Goal: Task Accomplishment & Management: Manage account settings

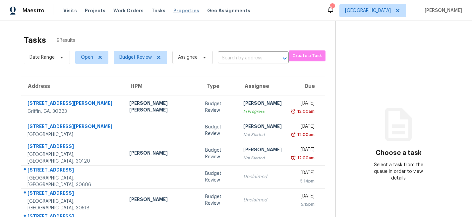
click at [175, 8] on span "Properties" at bounding box center [187, 10] width 26 height 7
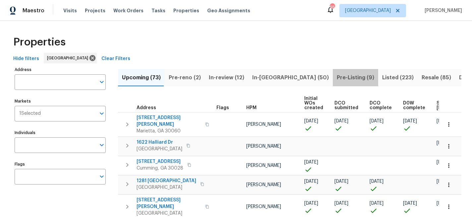
click at [337, 79] on span "Pre-Listing (9)" at bounding box center [355, 77] width 37 height 9
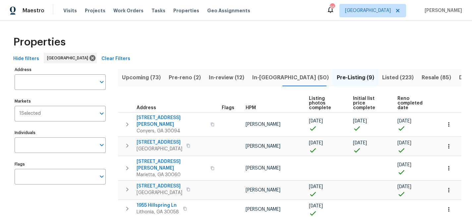
click at [404, 103] on span "Reno completed date" at bounding box center [414, 103] width 33 height 14
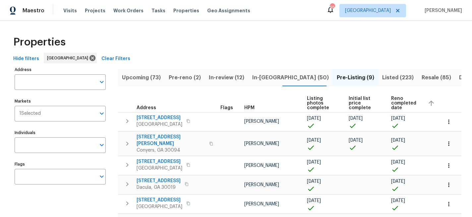
click at [393, 105] on span "Reno completed date" at bounding box center [406, 103] width 31 height 14
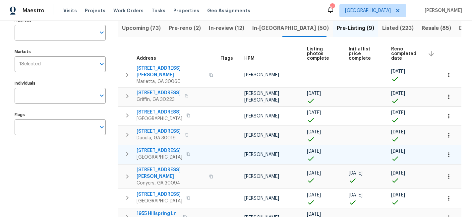
scroll to position [55, 0]
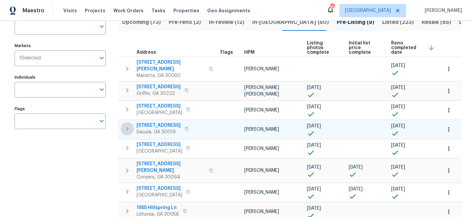
click at [126, 127] on icon "button" at bounding box center [127, 129] width 2 height 4
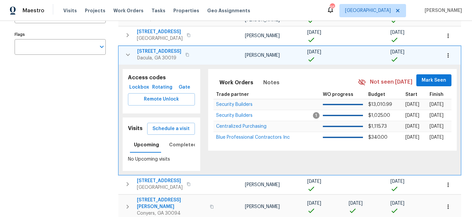
scroll to position [134, 0]
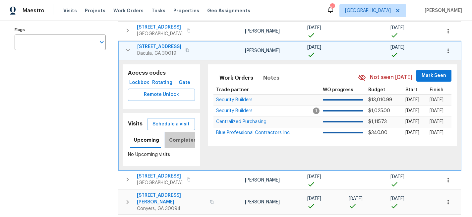
click at [178, 136] on span "Completed" at bounding box center [183, 140] width 28 height 8
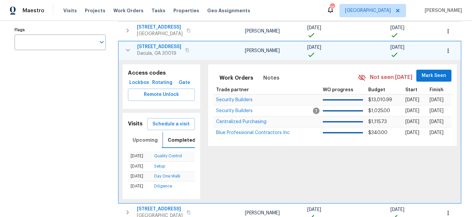
scroll to position [0, 1]
click at [137, 136] on span "Upcoming" at bounding box center [145, 140] width 25 height 8
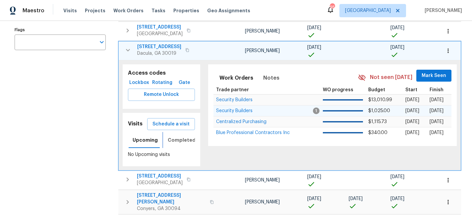
scroll to position [206, 0]
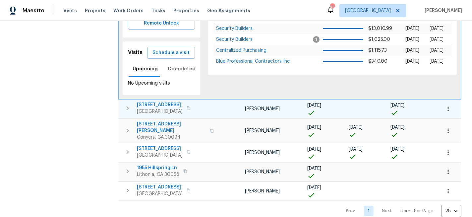
click at [127, 104] on icon "button" at bounding box center [128, 108] width 8 height 8
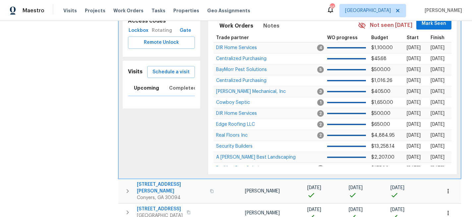
scroll to position [0, 1]
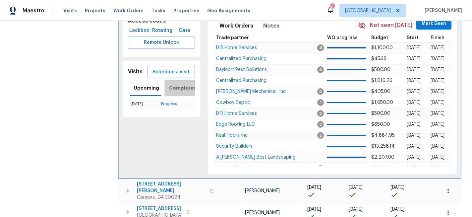
click at [175, 84] on span "Completed" at bounding box center [183, 88] width 28 height 8
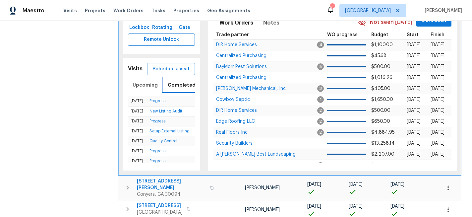
scroll to position [238, 0]
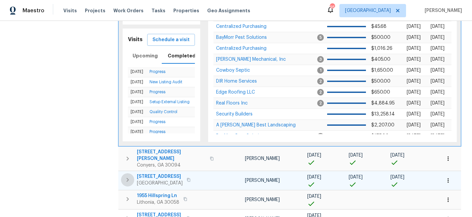
click at [126, 176] on icon "button" at bounding box center [128, 180] width 8 height 8
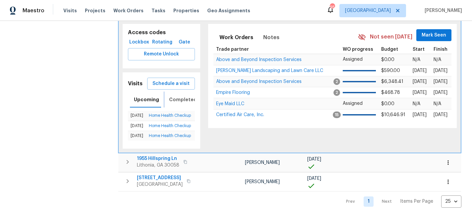
click at [180, 96] on span "Completed" at bounding box center [183, 100] width 28 height 8
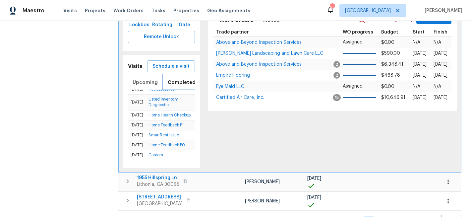
scroll to position [265, 0]
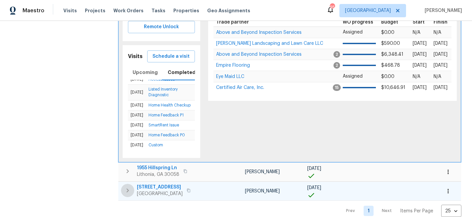
click at [127, 188] on icon "button" at bounding box center [128, 190] width 2 height 4
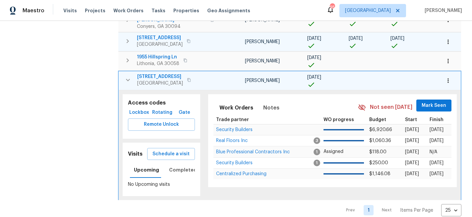
scroll to position [205, 0]
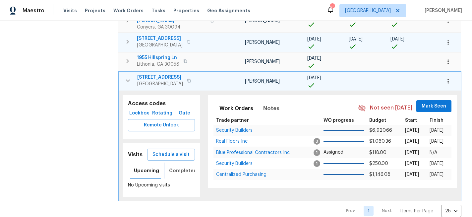
click at [179, 167] on span "Completed" at bounding box center [183, 171] width 28 height 8
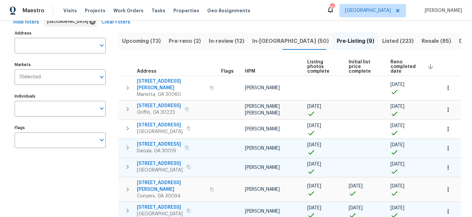
scroll to position [0, 0]
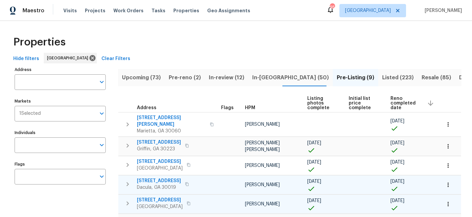
click at [383, 76] on span "Listed (223)" at bounding box center [399, 77] width 32 height 9
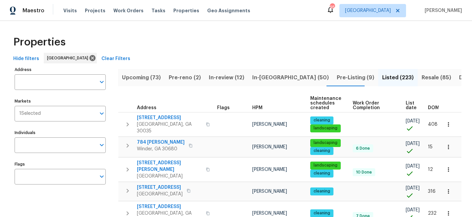
scroll to position [0, 10]
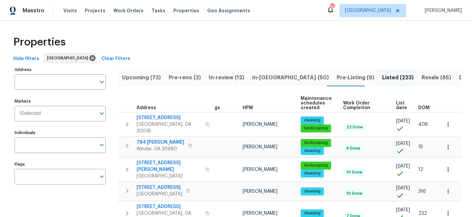
click at [398, 105] on span "List date" at bounding box center [401, 105] width 11 height 9
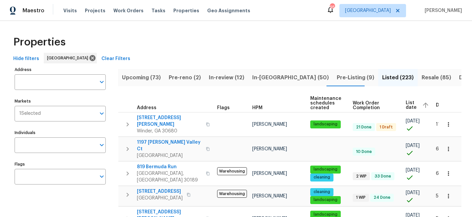
click at [409, 103] on span "List date" at bounding box center [411, 105] width 11 height 9
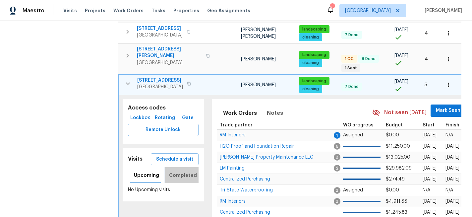
scroll to position [225, 0]
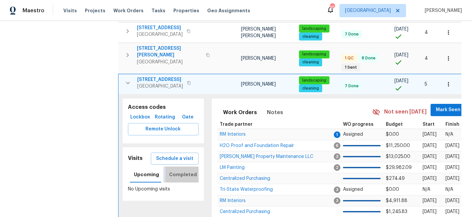
click at [184, 171] on span "Completed" at bounding box center [183, 175] width 28 height 8
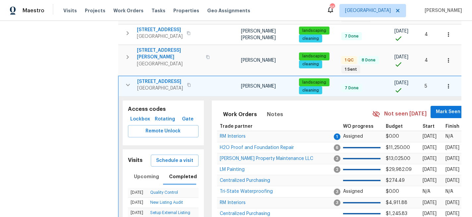
click at [125, 81] on icon "button" at bounding box center [128, 85] width 8 height 8
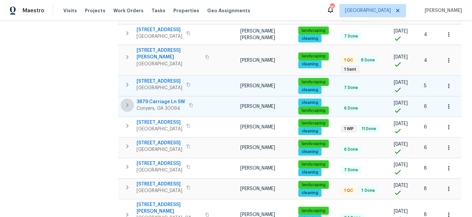
click at [125, 101] on icon "button" at bounding box center [127, 105] width 8 height 8
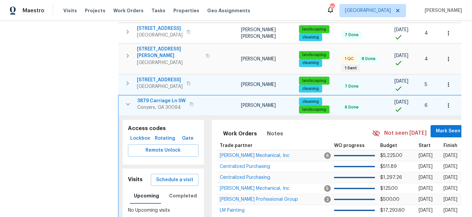
scroll to position [0, 0]
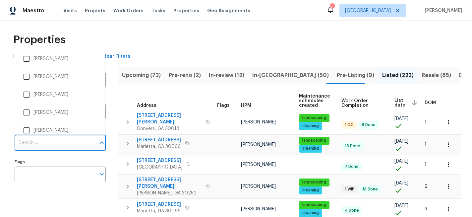
click at [41, 148] on input "Individuals" at bounding box center [55, 143] width 81 height 16
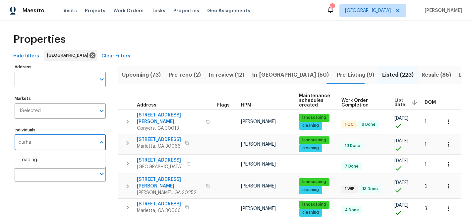
type input "durham"
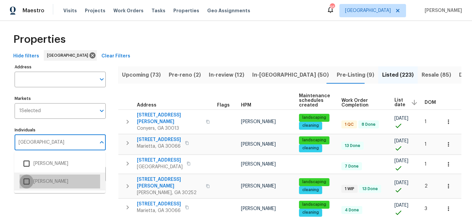
click at [28, 183] on input "checkbox" at bounding box center [27, 182] width 14 height 14
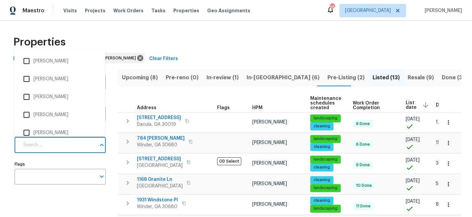
click at [51, 145] on input "Individuals" at bounding box center [57, 145] width 77 height 16
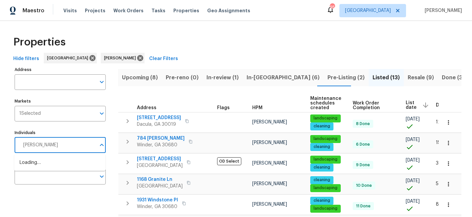
type input "scott smathers"
click at [28, 167] on input "checkbox" at bounding box center [27, 166] width 14 height 14
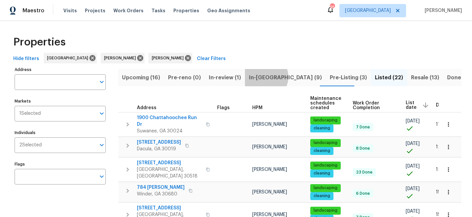
click at [262, 77] on span "In-reno (9)" at bounding box center [285, 77] width 73 height 9
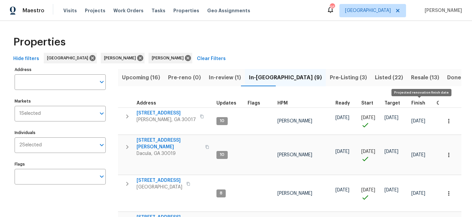
click at [419, 101] on span "Finish" at bounding box center [419, 103] width 14 height 5
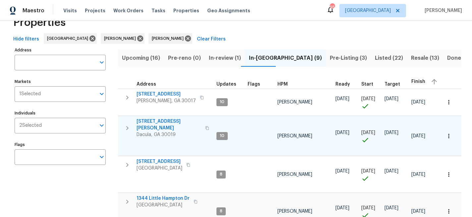
scroll to position [16, 0]
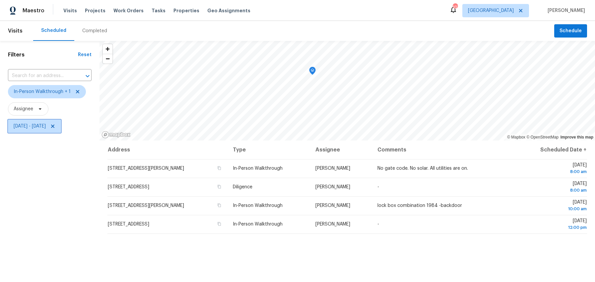
click at [35, 129] on span "Sat, Oct 04 - Sat, Oct 04" at bounding box center [30, 126] width 32 height 7
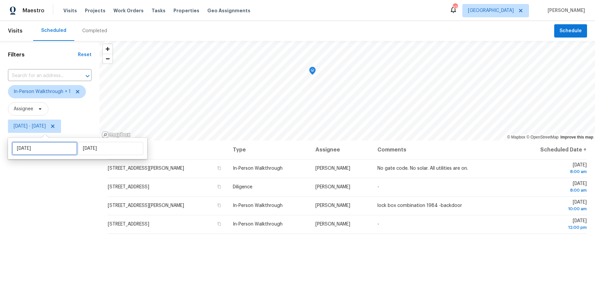
select select "9"
select select "2025"
select select "10"
select select "2025"
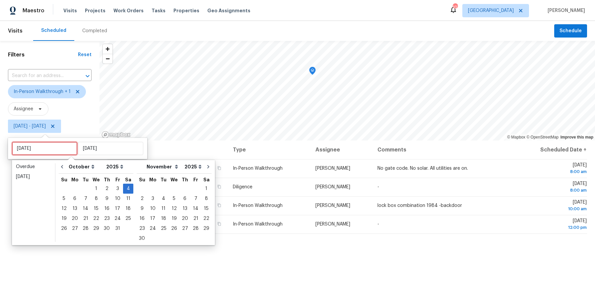
click at [32, 146] on input "[DATE]" at bounding box center [44, 148] width 65 height 13
click at [113, 186] on div "3" at bounding box center [117, 188] width 11 height 9
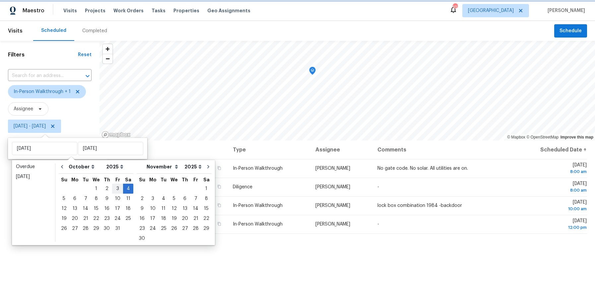
type input "Fri, Oct 03"
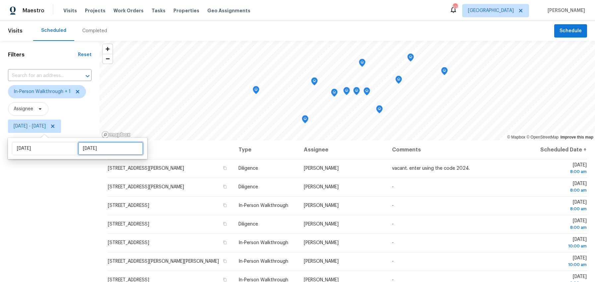
click at [89, 146] on input "Sat, Oct 04" at bounding box center [110, 148] width 65 height 13
select select "9"
select select "2025"
select select "10"
select select "2025"
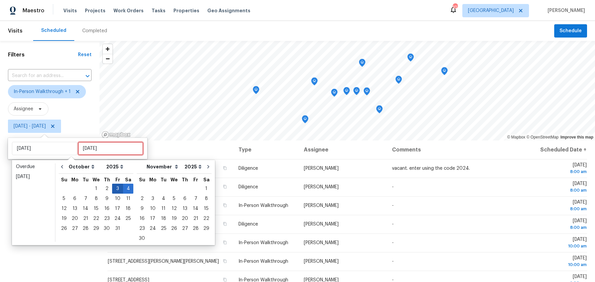
type input "Thu, Oct 02"
type input "Fri, Oct 03"
click at [114, 188] on div "3" at bounding box center [117, 188] width 11 height 9
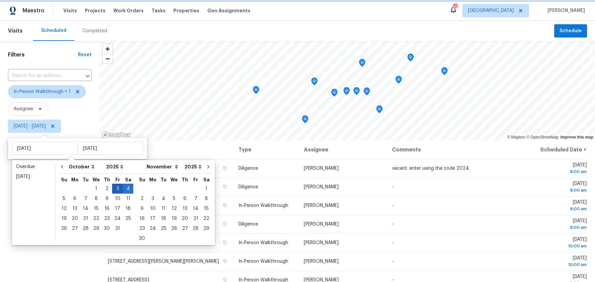
type input "Fri, Oct 03"
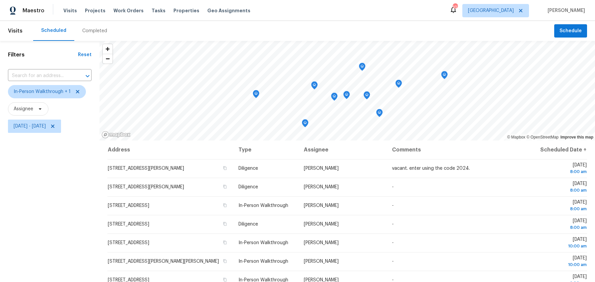
click at [66, 204] on div "Filters Reset ​ In-Person Walkthrough + 1 Assignee Fri, Oct 03 - Fri, Oct 03" at bounding box center [50, 203] width 100 height 325
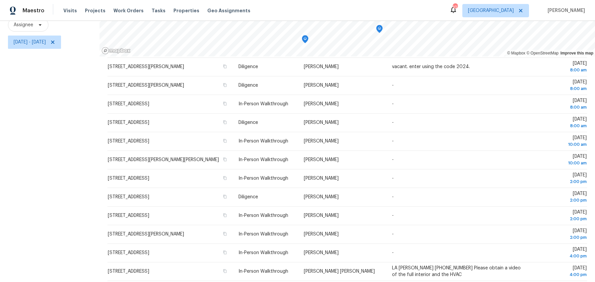
scroll to position [40, 0]
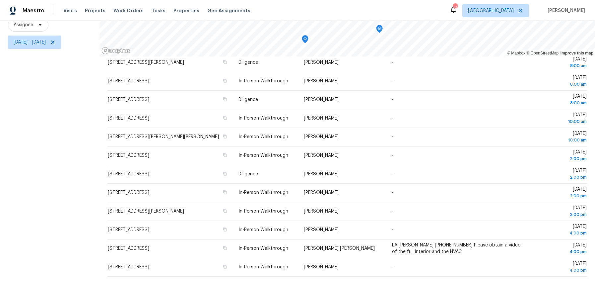
drag, startPoint x: 92, startPoint y: 73, endPoint x: 444, endPoint y: 276, distance: 405.8
click at [444, 276] on div "Filters Reset ​ In-Person Walkthrough + 1 Assignee Fri, Oct 03 - Fri, Oct 03 © …" at bounding box center [297, 119] width 595 height 325
copy div "© Mapbox © OpenStreetMap Improve this map"
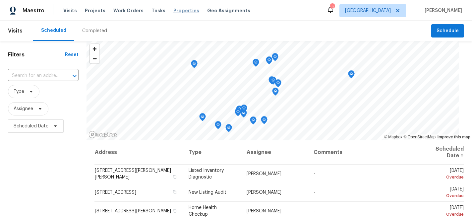
click at [181, 10] on span "Properties" at bounding box center [187, 10] width 26 height 7
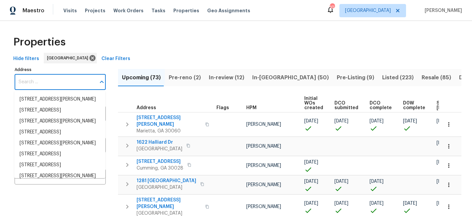
click at [40, 79] on input "Address" at bounding box center [55, 82] width 81 height 16
paste input "1168 Granite Ln Loganville, GA 30052"
type input "1168 Granite Ln Loganville, GA 30052"
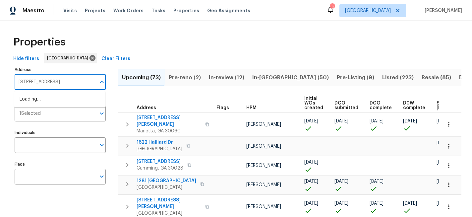
scroll to position [0, 4]
drag, startPoint x: 41, startPoint y: 98, endPoint x: 120, endPoint y: 81, distance: 81.5
click at [41, 98] on li "1168 Granite Ln Loganville GA 30052" at bounding box center [59, 99] width 91 height 11
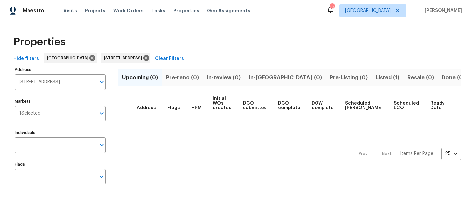
click at [376, 76] on span "Listed (1)" at bounding box center [388, 77] width 24 height 9
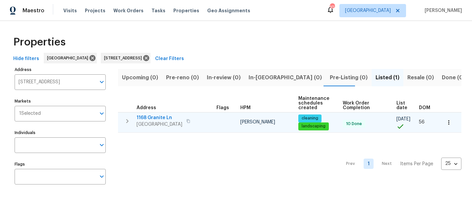
click at [151, 117] on span "1168 Granite Ln" at bounding box center [160, 117] width 46 height 7
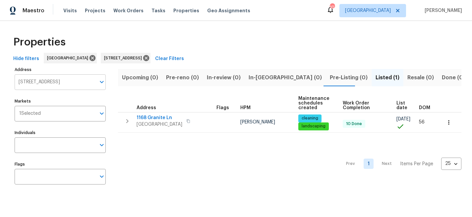
click at [54, 84] on input "1168 Granite Ln Loganville GA 30052" at bounding box center [55, 82] width 81 height 16
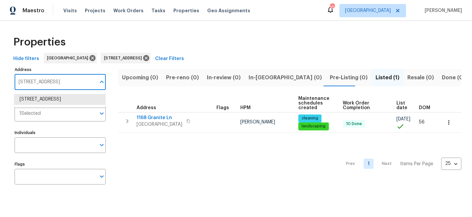
paste input "4345 Park Brooke Trce Alpharetta, GA 3002"
type input "4345 Park Brooke Trce Alpharetta, GA 30022"
click at [44, 105] on li "4345 Park Brooke Trce Alpharetta GA 30022" at bounding box center [59, 99] width 91 height 11
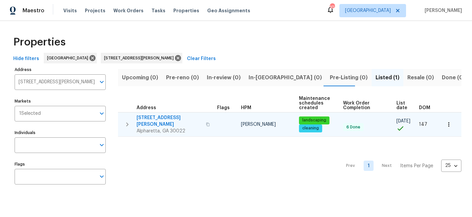
click at [173, 118] on span "4345 Park Brooke Trce" at bounding box center [169, 120] width 65 height 13
click at [128, 120] on icon "button" at bounding box center [127, 124] width 8 height 8
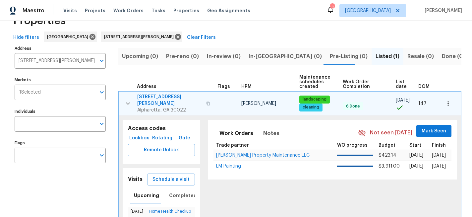
scroll to position [77, 0]
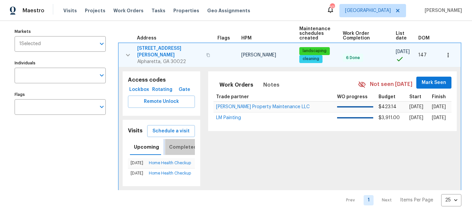
click at [184, 143] on span "Completed" at bounding box center [183, 147] width 28 height 8
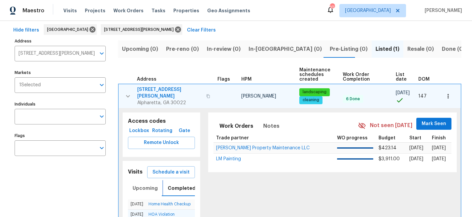
scroll to position [25, 0]
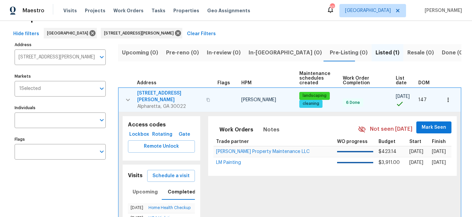
click at [170, 94] on span "4345 Park Brooke Trce" at bounding box center [169, 96] width 65 height 13
click at [152, 11] on span "Tasks" at bounding box center [159, 10] width 14 height 5
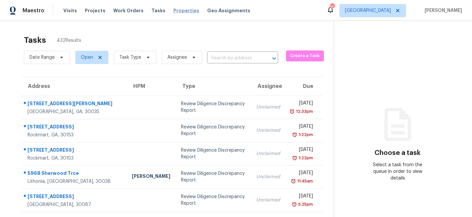
click at [174, 11] on span "Properties" at bounding box center [187, 10] width 26 height 7
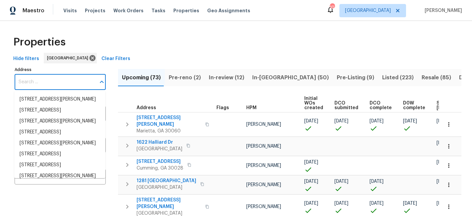
click at [48, 83] on input "Address" at bounding box center [55, 82] width 81 height 16
paste input "643 Windy Mill Way Temple, GA 30179"
type input "643 Windy Mill Way Temple, GA 30179"
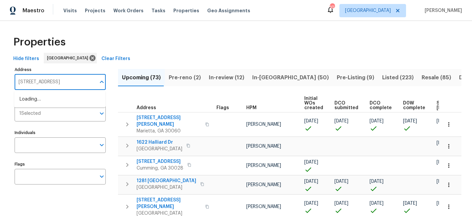
scroll to position [0, 5]
click at [45, 97] on li "643 Windy Mill Way Temple GA 30179" at bounding box center [59, 99] width 91 height 11
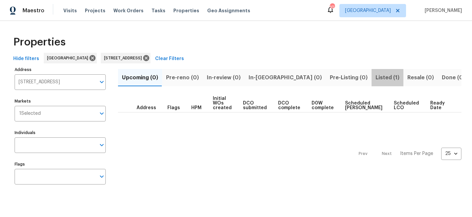
drag, startPoint x: 336, startPoint y: 78, endPoint x: 218, endPoint y: 118, distance: 125.6
click at [376, 78] on span "Listed (1)" at bounding box center [388, 77] width 24 height 9
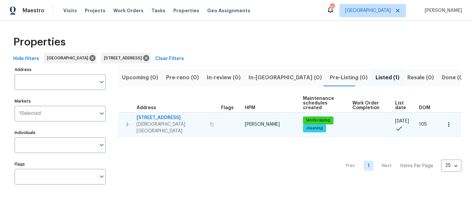
type input "643 Windy Mill Way Temple GA 30179"
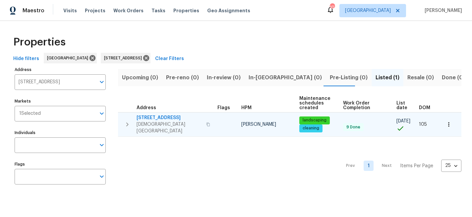
click at [149, 117] on span "643 Windy Mill Way" at bounding box center [170, 117] width 66 height 7
click at [206, 122] on icon "button" at bounding box center [208, 124] width 4 height 4
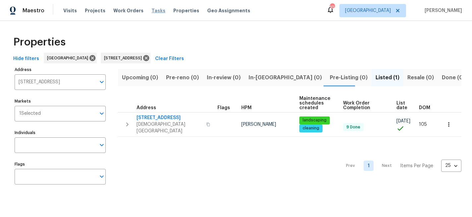
click at [152, 12] on span "Tasks" at bounding box center [159, 10] width 14 height 5
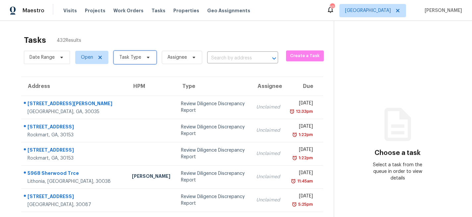
click at [147, 57] on icon at bounding box center [148, 58] width 3 height 2
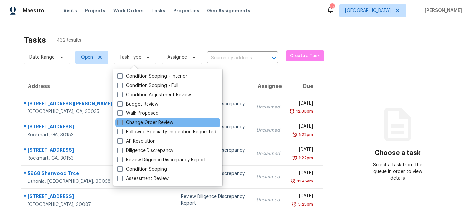
click at [121, 122] on span at bounding box center [119, 122] width 5 height 5
click at [121, 122] on input "Change Order Review" at bounding box center [119, 121] width 4 height 4
checkbox input "true"
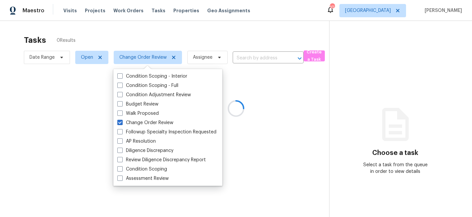
click at [160, 26] on div at bounding box center [236, 108] width 472 height 217
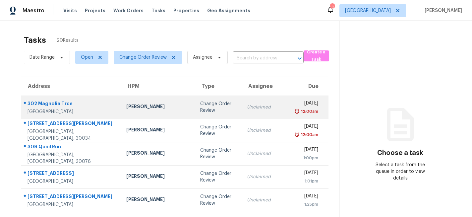
click at [195, 111] on td "Change Order Review" at bounding box center [218, 107] width 47 height 23
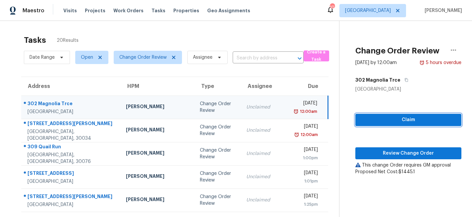
click at [369, 122] on span "Claim" at bounding box center [409, 120] width 96 height 8
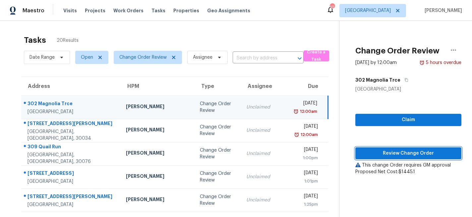
click at [374, 150] on span "Review Change Order" at bounding box center [409, 153] width 96 height 8
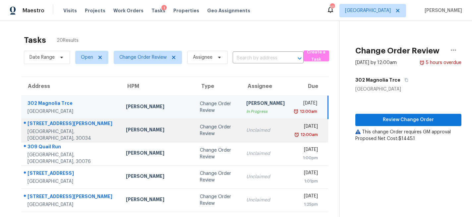
click at [139, 135] on td "[PERSON_NAME]" at bounding box center [158, 130] width 74 height 23
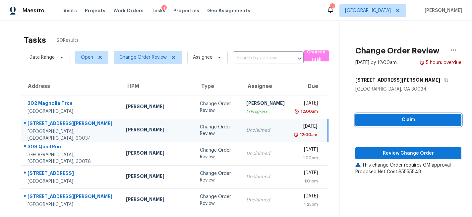
click at [391, 121] on span "Claim" at bounding box center [409, 120] width 96 height 8
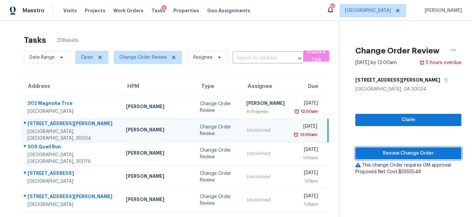
click at [391, 154] on span "Review Change Order" at bounding box center [409, 153] width 96 height 8
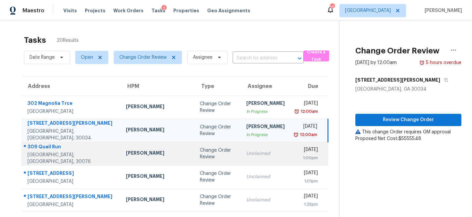
click at [200, 152] on div "Change Order Review" at bounding box center [218, 153] width 36 height 13
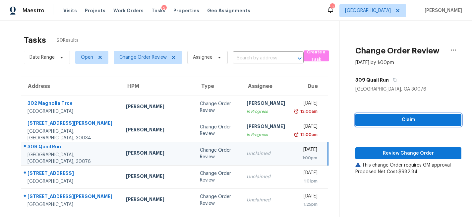
click at [391, 117] on span "Claim" at bounding box center [409, 120] width 96 height 8
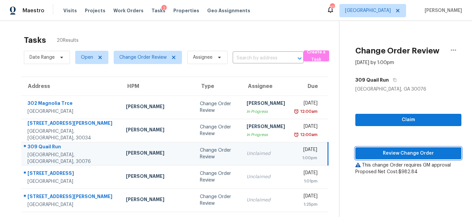
click at [388, 150] on span "Review Change Order" at bounding box center [409, 153] width 96 height 8
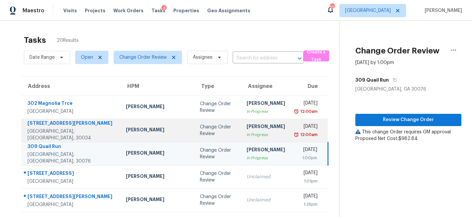
click at [266, 132] on td "Anthony Gouldthorp In Progress" at bounding box center [266, 130] width 49 height 23
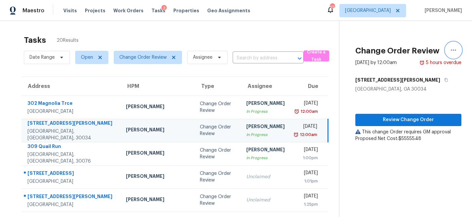
click at [457, 48] on icon "button" at bounding box center [454, 50] width 8 height 8
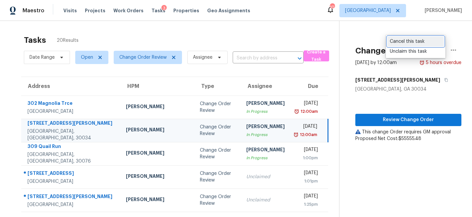
click at [412, 42] on div "Cancel this task" at bounding box center [416, 41] width 52 height 7
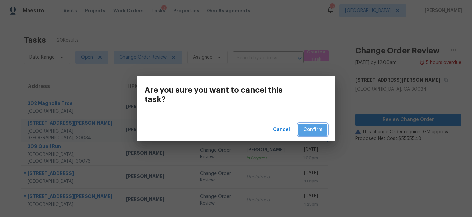
drag, startPoint x: 311, startPoint y: 128, endPoint x: 364, endPoint y: 86, distance: 68.0
click at [311, 128] on span "Confirm" at bounding box center [313, 130] width 19 height 8
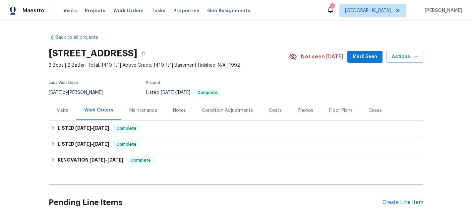
scroll to position [53, 0]
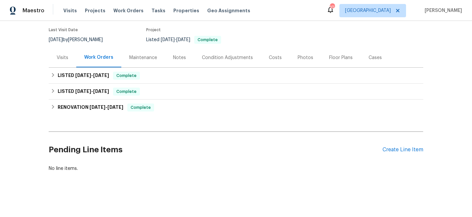
click at [59, 56] on div "Visits" at bounding box center [63, 57] width 12 height 7
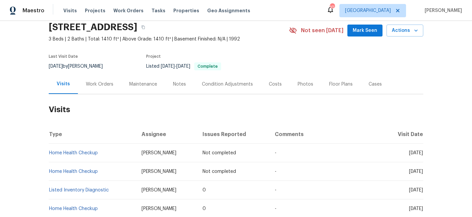
scroll to position [28, 0]
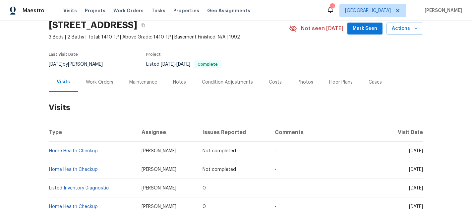
click at [303, 82] on div "Photos" at bounding box center [306, 82] width 16 height 7
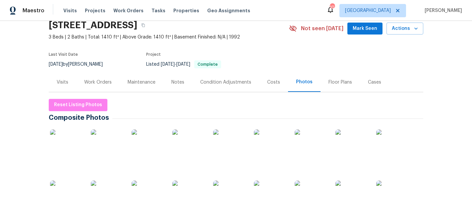
click at [75, 154] on img at bounding box center [66, 145] width 33 height 33
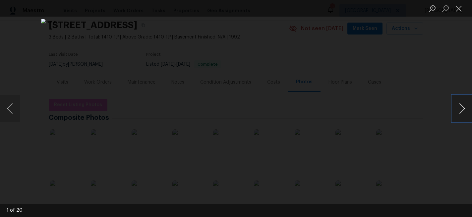
click at [464, 114] on button "Next image" at bounding box center [463, 108] width 20 height 27
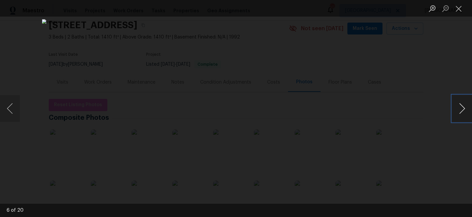
click at [464, 114] on button "Next image" at bounding box center [463, 108] width 20 height 27
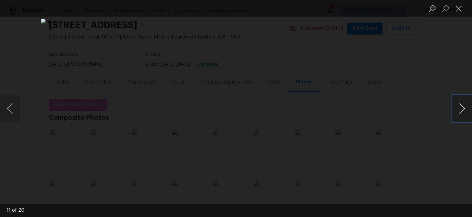
click at [464, 114] on button "Next image" at bounding box center [463, 108] width 20 height 27
click at [15, 107] on button "Previous image" at bounding box center [10, 108] width 20 height 27
click at [461, 108] on button "Next image" at bounding box center [463, 108] width 20 height 27
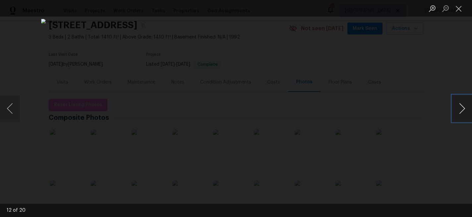
click at [461, 108] on button "Next image" at bounding box center [463, 108] width 20 height 27
click at [462, 7] on button "Close lightbox" at bounding box center [459, 9] width 13 height 12
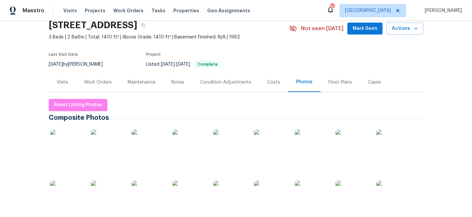
click at [58, 80] on div "Visits" at bounding box center [63, 82] width 12 height 7
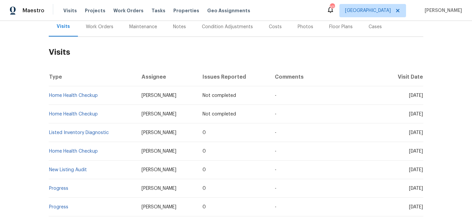
scroll to position [84, 0]
click at [79, 169] on link "New Listing Audit" at bounding box center [68, 169] width 38 height 5
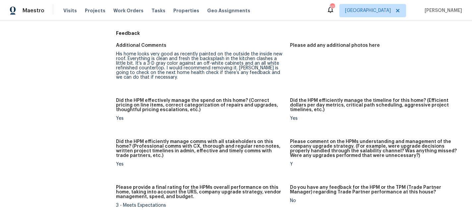
scroll to position [484, 0]
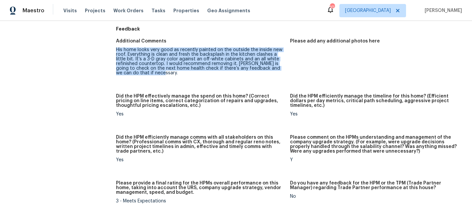
drag, startPoint x: 160, startPoint y: 75, endPoint x: 116, endPoint y: 50, distance: 50.7
click at [116, 50] on div "His home looks very good as recently painted on the outside the inside new roof…" at bounding box center [200, 61] width 169 height 28
copy div "His home looks very good as recently painted on the outside the inside new roof…"
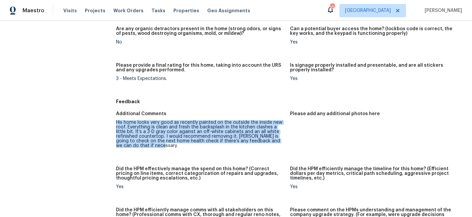
scroll to position [412, 0]
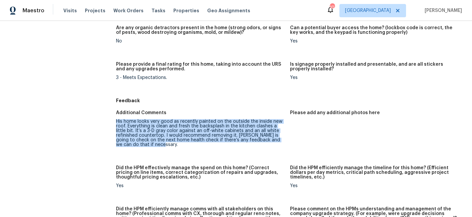
copy div "His home looks very good as recently painted on the outside the inside new roof…"
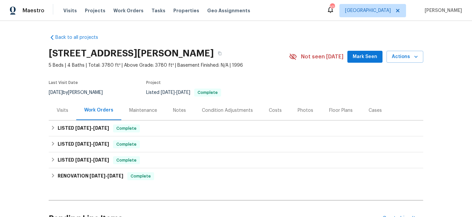
click at [59, 109] on div "Visits" at bounding box center [63, 110] width 12 height 7
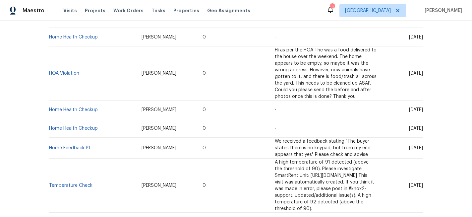
scroll to position [183, 0]
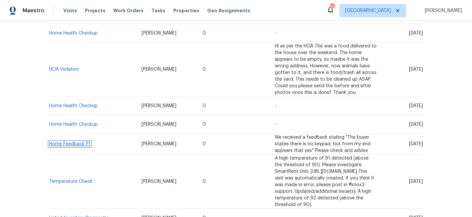
click at [83, 142] on link "Home Feedback P1" at bounding box center [69, 144] width 41 height 5
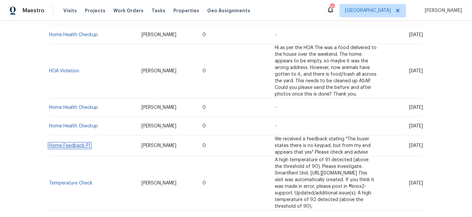
scroll to position [181, 0]
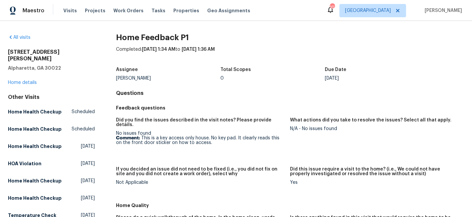
click at [58, 54] on h2 "[STREET_ADDRESS][PERSON_NAME]" at bounding box center [51, 55] width 87 height 13
copy h2 "[STREET_ADDRESS][PERSON_NAME]"
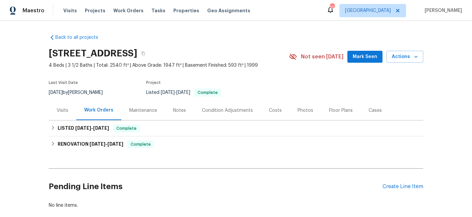
click at [65, 113] on div "Visits" at bounding box center [63, 110] width 12 height 7
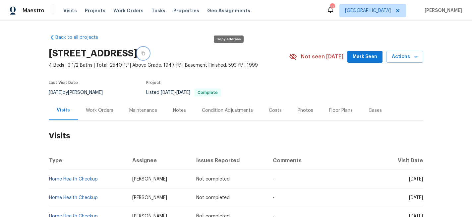
click at [145, 51] on icon "button" at bounding box center [143, 53] width 4 height 4
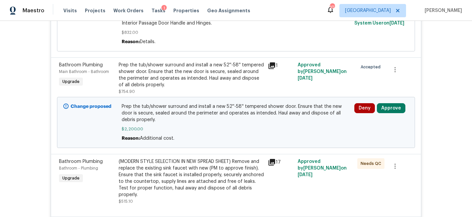
scroll to position [207, 0]
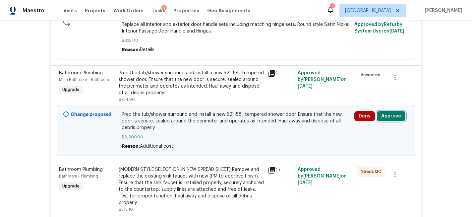
click at [387, 118] on button "Approve" at bounding box center [391, 116] width 29 height 10
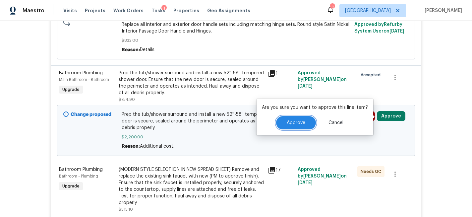
drag, startPoint x: 306, startPoint y: 125, endPoint x: 302, endPoint y: 125, distance: 4.0
click at [304, 125] on button "Approve" at bounding box center [296, 122] width 40 height 13
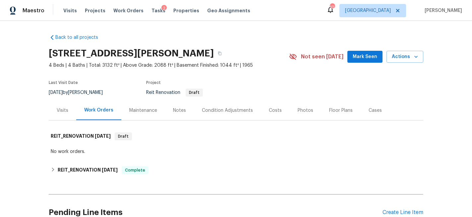
click at [65, 110] on div "Visits" at bounding box center [63, 110] width 12 height 7
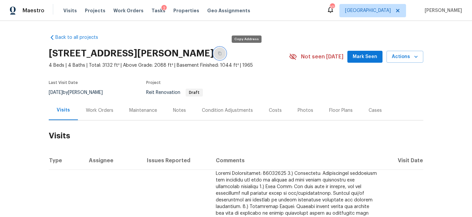
drag, startPoint x: 245, startPoint y: 54, endPoint x: 253, endPoint y: 58, distance: 8.8
click at [222, 54] on icon "button" at bounding box center [220, 53] width 4 height 4
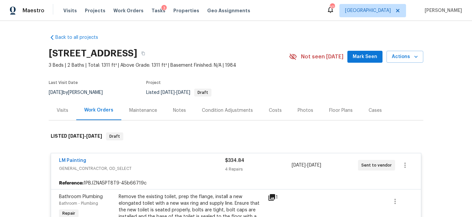
click at [62, 109] on div "Visits" at bounding box center [63, 110] width 12 height 7
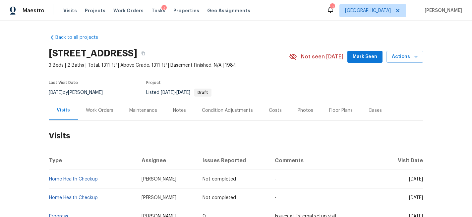
click at [101, 112] on div "Work Orders" at bounding box center [100, 110] width 28 height 7
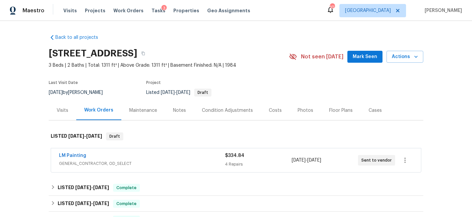
click at [148, 159] on div "LM Painting" at bounding box center [142, 156] width 166 height 8
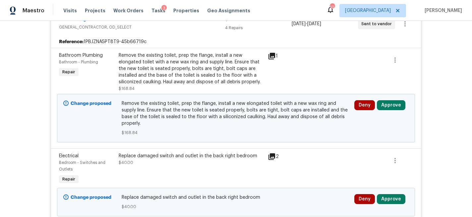
scroll to position [142, 0]
click at [388, 106] on button "Approve" at bounding box center [391, 105] width 29 height 10
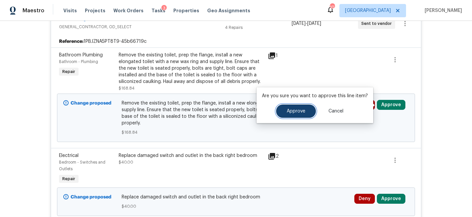
click at [291, 114] on button "Approve" at bounding box center [296, 111] width 40 height 13
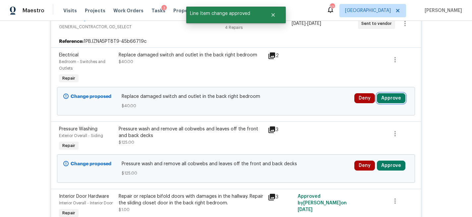
click at [387, 98] on button "Approve" at bounding box center [391, 98] width 29 height 10
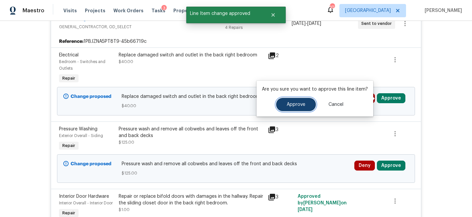
click at [305, 106] on button "Approve" at bounding box center [296, 104] width 40 height 13
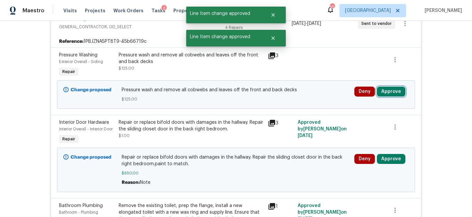
click at [391, 91] on button "Approve" at bounding box center [391, 92] width 29 height 10
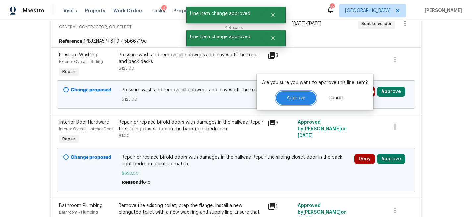
click at [289, 97] on span "Approve" at bounding box center [296, 98] width 19 height 5
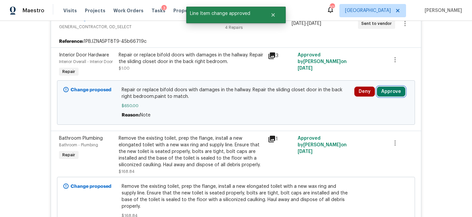
click at [388, 91] on button "Approve" at bounding box center [391, 92] width 29 height 10
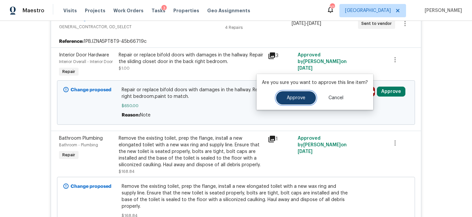
click at [308, 98] on button "Approve" at bounding box center [296, 97] width 40 height 13
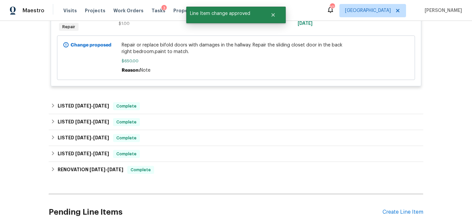
scroll to position [335, 0]
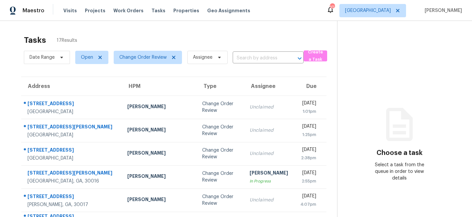
scroll to position [27, 0]
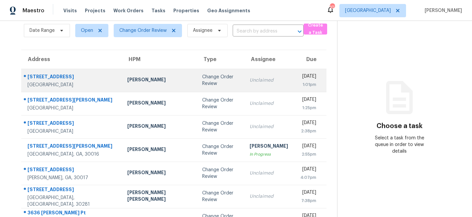
click at [157, 89] on td "[PERSON_NAME]" at bounding box center [159, 80] width 75 height 23
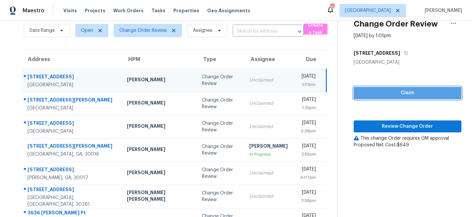
drag, startPoint x: 388, startPoint y: 97, endPoint x: 380, endPoint y: 113, distance: 18.3
click at [388, 97] on span "Claim" at bounding box center [407, 93] width 97 height 8
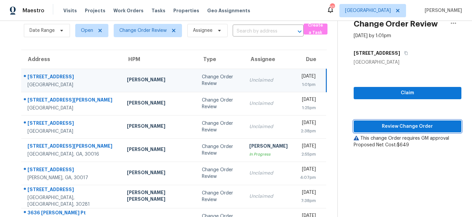
click at [379, 123] on span "Review Change Order" at bounding box center [407, 126] width 97 height 8
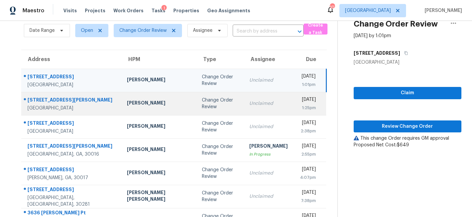
click at [202, 107] on div "Change Order Review" at bounding box center [220, 103] width 37 height 13
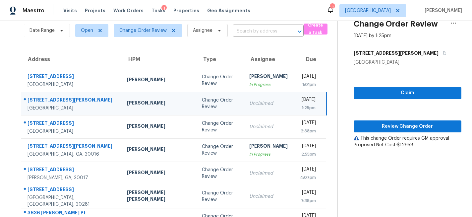
click at [202, 107] on div "Change Order Review" at bounding box center [220, 103] width 37 height 13
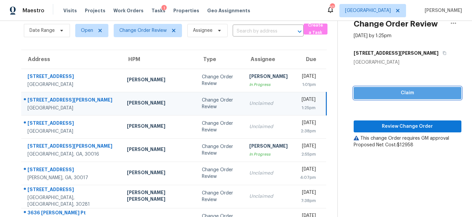
click at [377, 91] on span "Claim" at bounding box center [407, 93] width 97 height 8
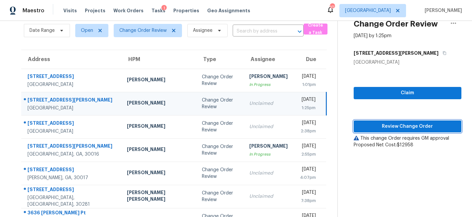
click at [374, 121] on button "Review Change Order" at bounding box center [408, 126] width 108 height 12
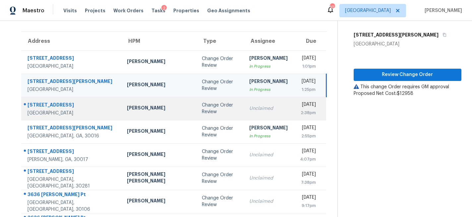
scroll to position [47, 0]
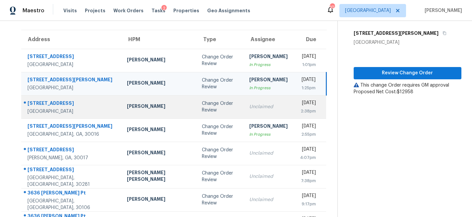
click at [206, 110] on td "Change Order Review" at bounding box center [220, 106] width 47 height 23
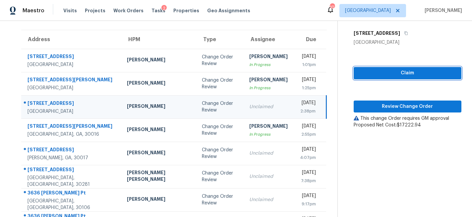
click at [373, 76] on span "Claim" at bounding box center [407, 73] width 97 height 8
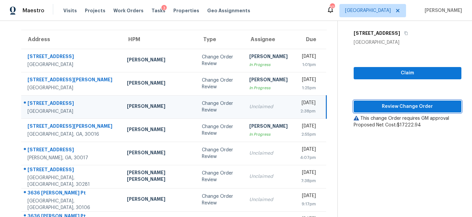
click at [371, 108] on span "Review Change Order" at bounding box center [407, 107] width 97 height 8
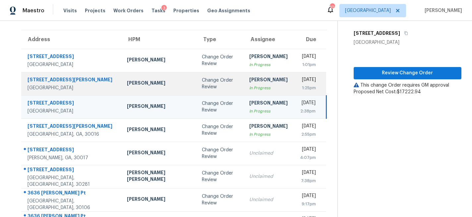
click at [299, 80] on div "Fri, Oct 3rd 2025" at bounding box center [308, 80] width 18 height 8
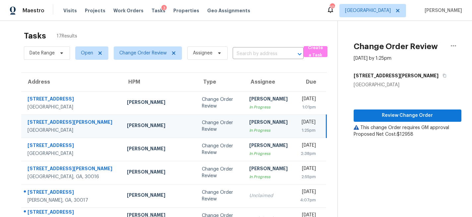
scroll to position [0, 0]
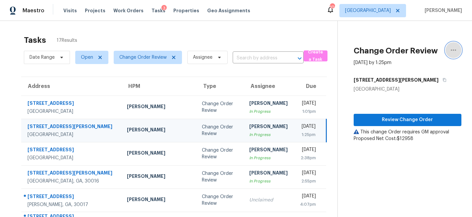
click at [458, 48] on icon "button" at bounding box center [454, 50] width 8 height 8
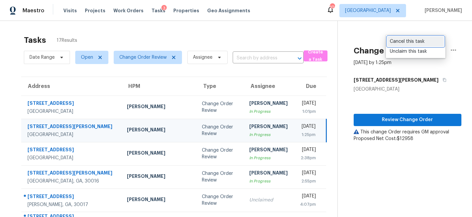
click at [410, 39] on div "Cancel this task" at bounding box center [416, 41] width 52 height 7
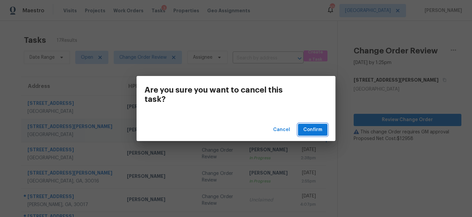
click at [314, 130] on span "Confirm" at bounding box center [313, 130] width 19 height 8
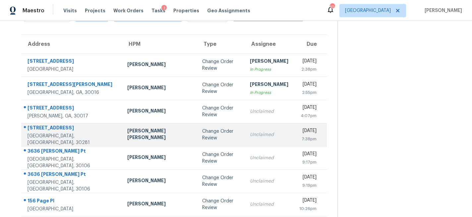
scroll to position [42, 0]
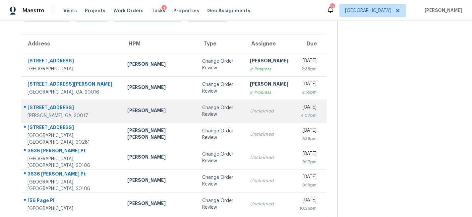
click at [202, 113] on div "Change Order Review" at bounding box center [220, 111] width 37 height 13
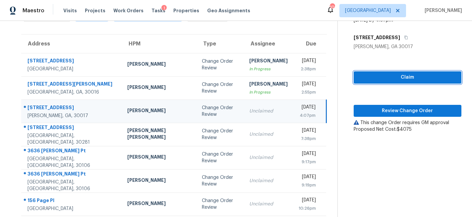
click at [378, 82] on button "Claim" at bounding box center [408, 77] width 108 height 12
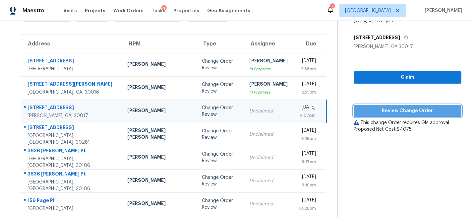
click at [368, 116] on button "Review Change Order" at bounding box center [408, 111] width 108 height 12
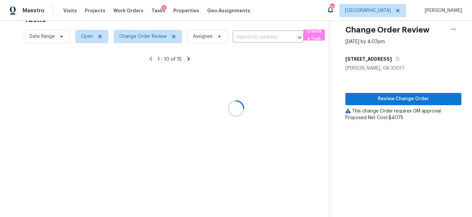
scroll to position [109, 0]
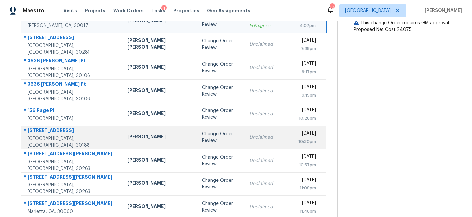
click at [202, 135] on div "Change Order Review" at bounding box center [220, 137] width 37 height 13
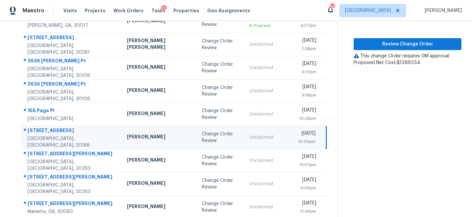
scroll to position [76, 0]
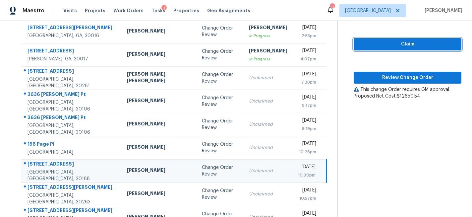
click at [383, 44] on span "Claim" at bounding box center [407, 44] width 97 height 8
click at [374, 70] on div "Claim Review Change Order This change Order requires GM approval Proposed Net C…" at bounding box center [408, 58] width 108 height 83
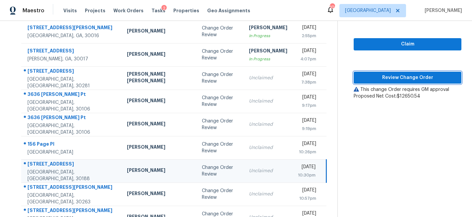
click at [374, 75] on span "Review Change Order" at bounding box center [407, 78] width 97 height 8
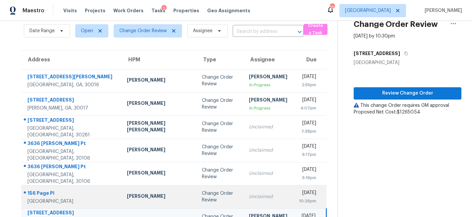
scroll to position [24, 0]
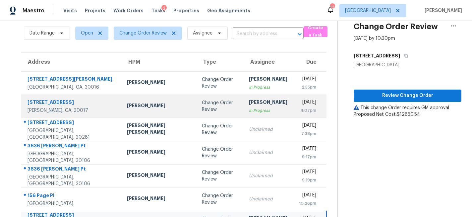
drag, startPoint x: 254, startPoint y: 111, endPoint x: 263, endPoint y: 109, distance: 9.2
click at [254, 111] on div "In Progress" at bounding box center [268, 110] width 38 height 7
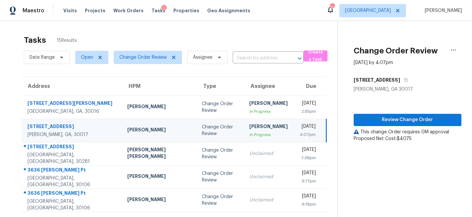
scroll to position [0, 0]
click at [455, 49] on icon "button" at bounding box center [454, 50] width 8 height 8
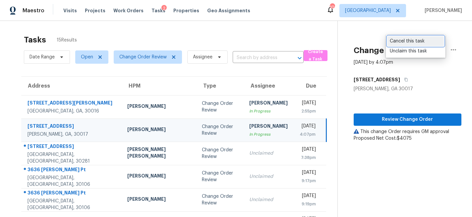
click at [416, 42] on div "Cancel this task" at bounding box center [416, 41] width 52 height 7
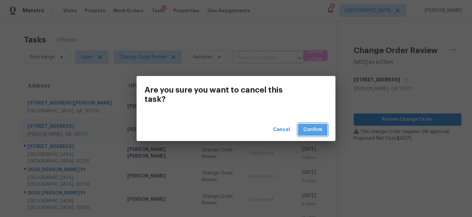
click at [312, 133] on span "Confirm" at bounding box center [313, 130] width 19 height 8
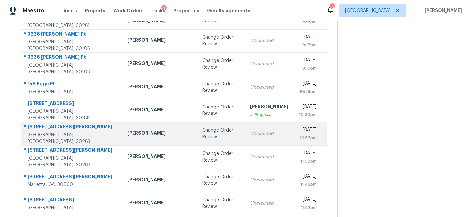
scroll to position [128, 0]
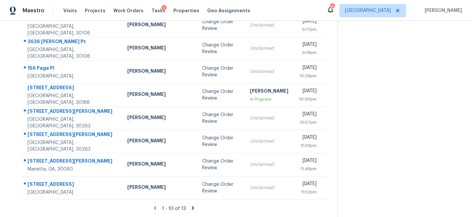
click at [192, 207] on icon at bounding box center [193, 208] width 2 height 4
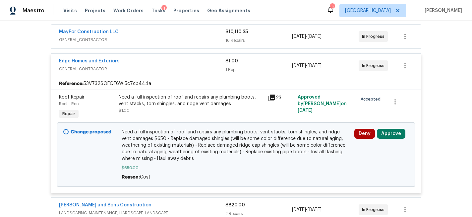
scroll to position [124, 0]
drag, startPoint x: 392, startPoint y: 133, endPoint x: 377, endPoint y: 134, distance: 14.6
click at [392, 133] on button "Approve" at bounding box center [391, 133] width 29 height 10
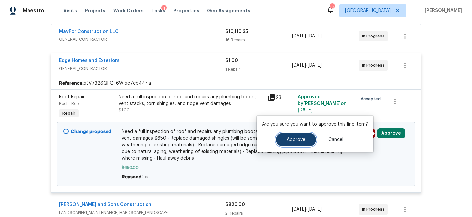
click at [298, 138] on span "Approve" at bounding box center [296, 139] width 19 height 5
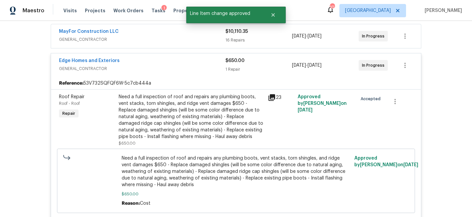
click at [277, 37] on div "16 Repairs" at bounding box center [259, 40] width 67 height 7
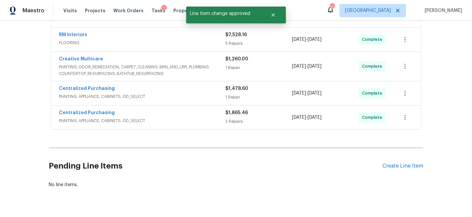
scroll to position [1507, 0]
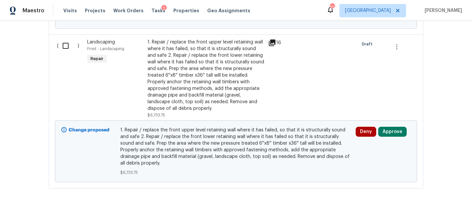
scroll to position [1063, 0]
click at [394, 135] on button "Approve" at bounding box center [393, 132] width 29 height 10
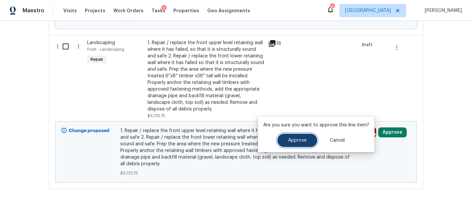
click at [284, 140] on button "Approve" at bounding box center [298, 140] width 40 height 13
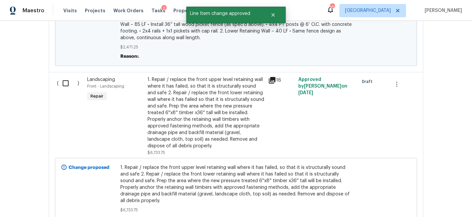
scroll to position [1027, 0]
drag, startPoint x: 270, startPoint y: 80, endPoint x: 283, endPoint y: 87, distance: 14.9
click at [270, 80] on icon at bounding box center [272, 79] width 7 height 7
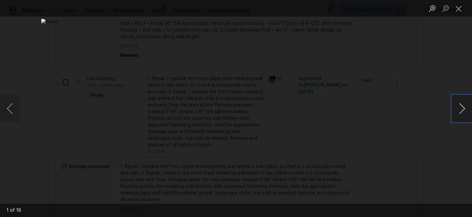
click at [463, 113] on button "Next image" at bounding box center [463, 108] width 20 height 27
click at [460, 11] on button "Close lightbox" at bounding box center [459, 9] width 13 height 12
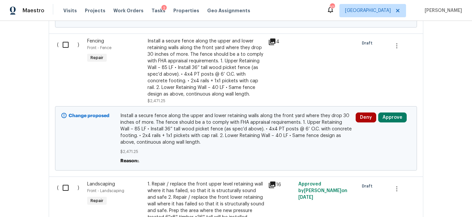
scroll to position [921, 0]
click at [398, 119] on button "Approve" at bounding box center [393, 118] width 29 height 10
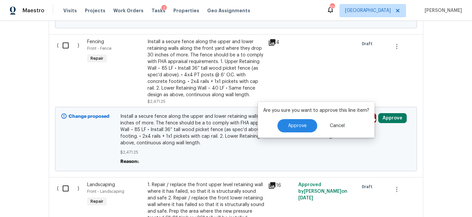
click at [177, 131] on span "Install a secure fence along the upper and lower retaining walls along the fron…" at bounding box center [236, 129] width 232 height 33
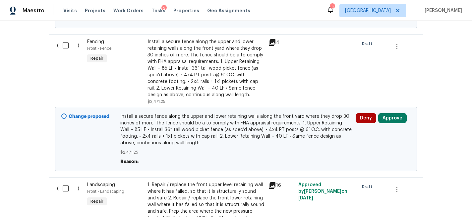
drag, startPoint x: 273, startPoint y: 43, endPoint x: 267, endPoint y: 48, distance: 7.8
click at [273, 43] on icon at bounding box center [272, 42] width 7 height 7
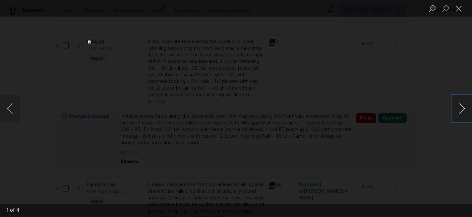
click at [460, 111] on button "Next image" at bounding box center [463, 108] width 20 height 27
click at [462, 109] on button "Next image" at bounding box center [463, 108] width 20 height 27
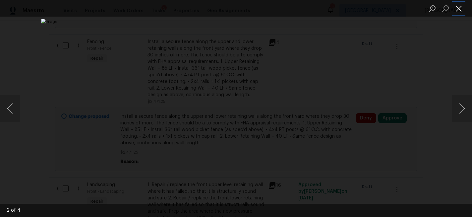
click at [462, 10] on button "Close lightbox" at bounding box center [459, 9] width 13 height 12
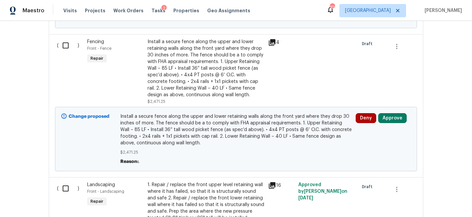
scroll to position [910, 0]
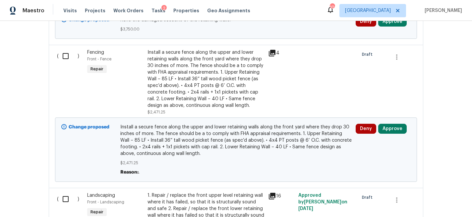
click at [271, 53] on icon at bounding box center [272, 53] width 7 height 7
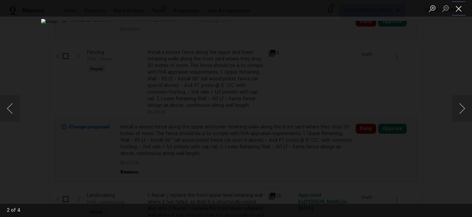
click at [456, 5] on button "Close lightbox" at bounding box center [459, 9] width 13 height 12
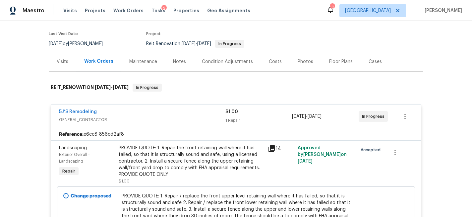
scroll to position [0, 0]
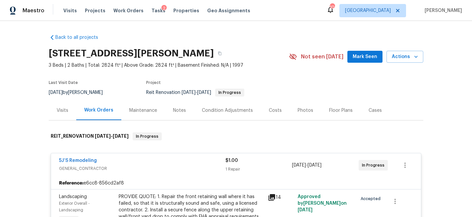
click at [269, 111] on div "Costs" at bounding box center [275, 110] width 13 height 7
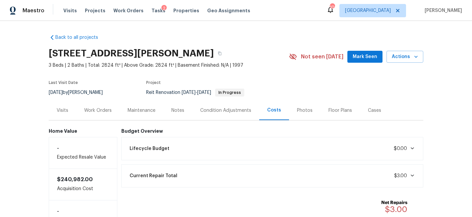
scroll to position [55, 0]
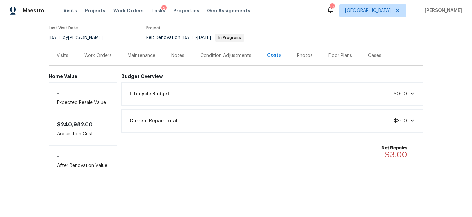
click at [63, 53] on div "Visits" at bounding box center [63, 55] width 12 height 7
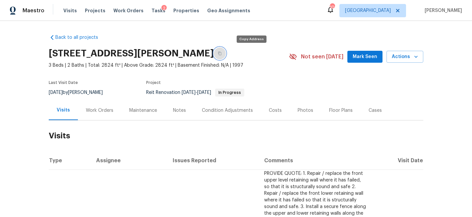
click at [222, 55] on icon "button" at bounding box center [219, 54] width 3 height 4
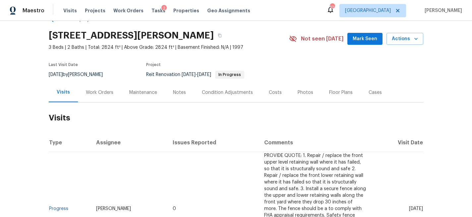
scroll to position [18, 0]
click at [103, 94] on div "Work Orders" at bounding box center [100, 93] width 28 height 7
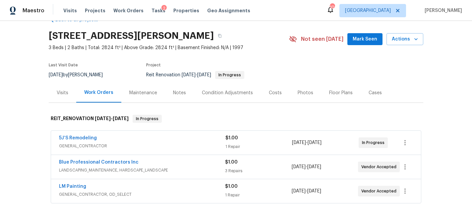
scroll to position [57, 0]
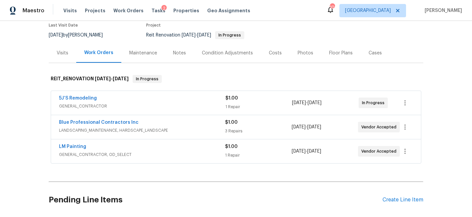
click at [79, 104] on span "GENERAL_CONTRACTOR" at bounding box center [142, 106] width 167 height 7
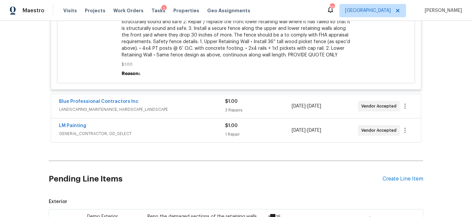
scroll to position [231, 0]
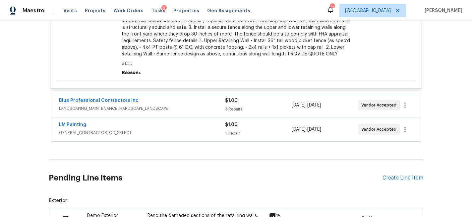
click at [164, 111] on span "LANDSCAPING_MAINTENANCE, HARDSCAPE_LANDSCAPE" at bounding box center [142, 108] width 166 height 7
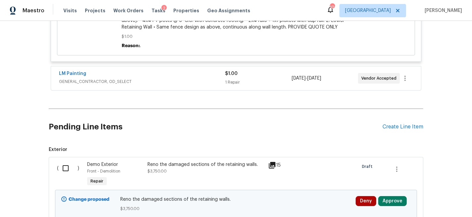
scroll to position [585, 0]
click at [165, 82] on span "GENERAL_CONTRACTOR, OD_SELECT" at bounding box center [142, 81] width 166 height 7
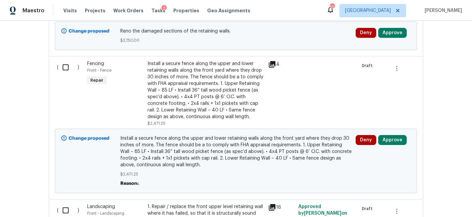
scroll to position [897, 0]
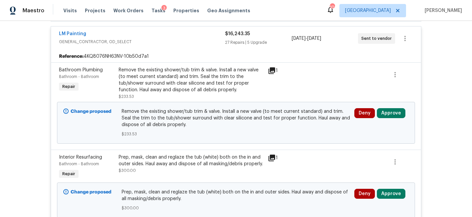
scroll to position [149, 0]
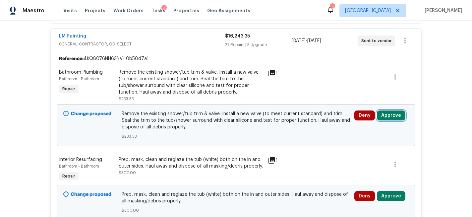
click at [386, 114] on button "Approve" at bounding box center [391, 115] width 29 height 10
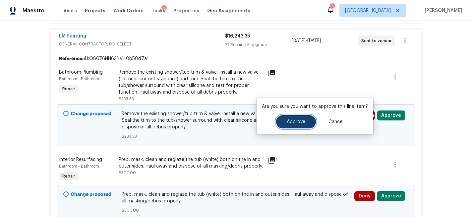
click at [305, 122] on button "Approve" at bounding box center [296, 121] width 40 height 13
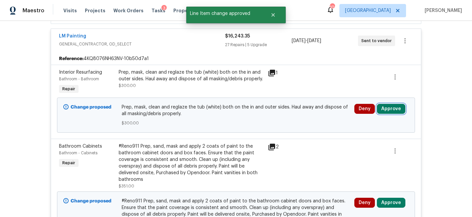
click at [383, 106] on button "Approve" at bounding box center [391, 109] width 29 height 10
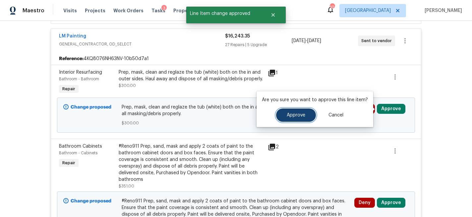
click at [306, 110] on button "Approve" at bounding box center [296, 114] width 40 height 13
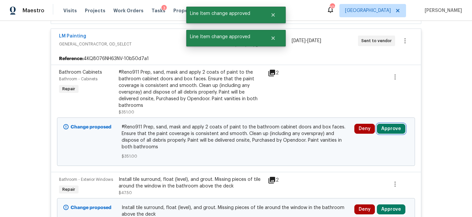
click at [379, 127] on button "Approve" at bounding box center [391, 129] width 29 height 10
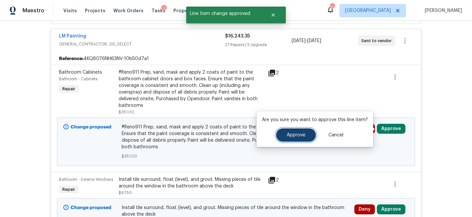
click at [303, 132] on button "Approve" at bounding box center [296, 134] width 40 height 13
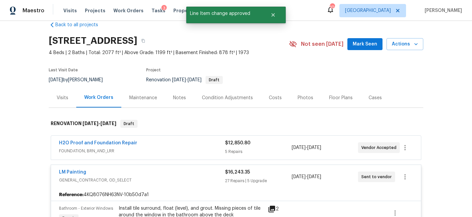
scroll to position [0, 0]
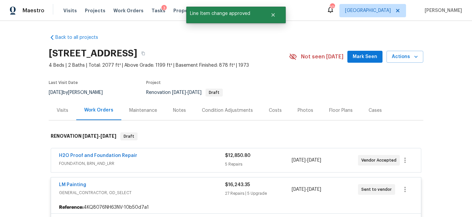
click at [61, 111] on div "Visits" at bounding box center [63, 110] width 12 height 7
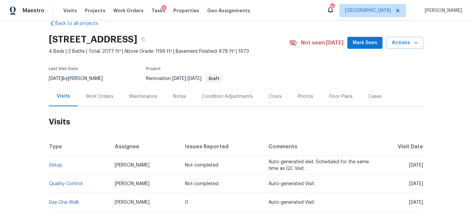
scroll to position [14, 0]
click at [277, 94] on div "Costs" at bounding box center [275, 96] width 13 height 7
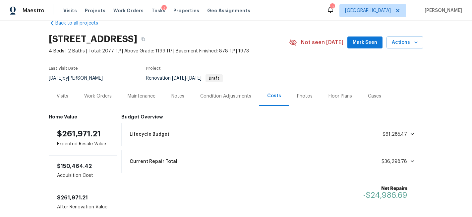
drag, startPoint x: 104, startPoint y: 95, endPoint x: 131, endPoint y: 100, distance: 27.9
click at [104, 95] on div "Work Orders" at bounding box center [98, 96] width 28 height 7
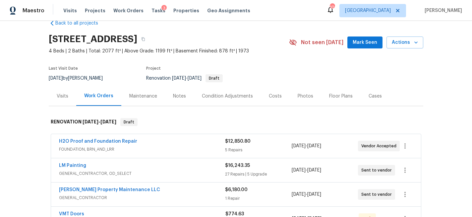
click at [285, 158] on div "H2O Proof and Foundation Repair FOUNDATION, BRN_AND_LRR $12,850.80 5 Repairs [D…" at bounding box center [236, 146] width 370 height 24
click at [284, 150] on div "5 Repairs" at bounding box center [258, 150] width 66 height 7
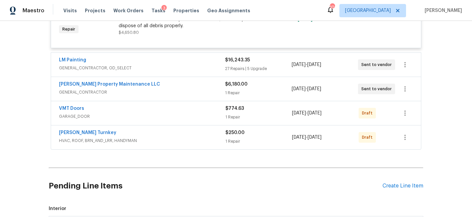
scroll to position [396, 0]
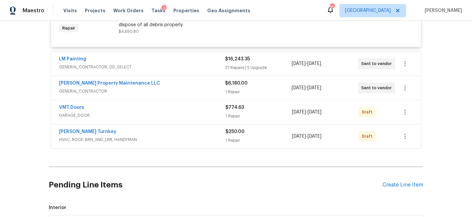
click at [285, 64] on div "27 Repairs | 5 Upgrade" at bounding box center [258, 67] width 66 height 7
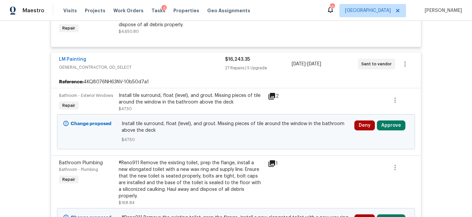
drag, startPoint x: 404, startPoint y: 121, endPoint x: 373, endPoint y: 121, distance: 30.9
click at [404, 121] on div "Deny Approve" at bounding box center [382, 125] width 54 height 10
drag, startPoint x: 391, startPoint y: 120, endPoint x: 375, endPoint y: 119, distance: 16.6
click at [391, 120] on button "Approve" at bounding box center [391, 125] width 29 height 10
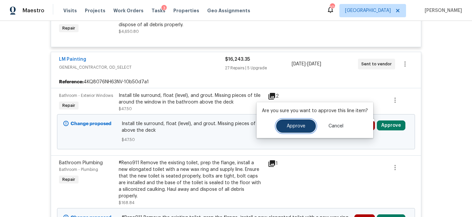
click at [296, 124] on span "Approve" at bounding box center [296, 126] width 19 height 5
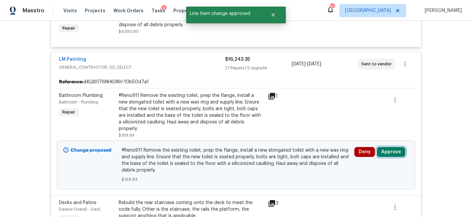
click at [390, 147] on button "Approve" at bounding box center [391, 152] width 29 height 10
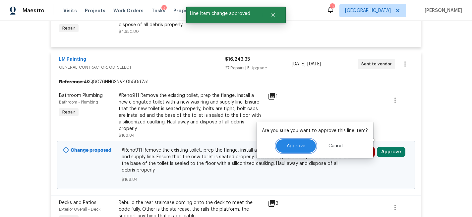
drag, startPoint x: 298, startPoint y: 144, endPoint x: 303, endPoint y: 143, distance: 5.5
click at [298, 144] on span "Approve" at bounding box center [296, 146] width 19 height 5
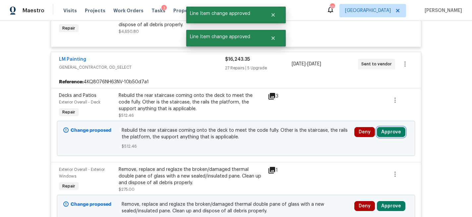
click at [391, 127] on button "Approve" at bounding box center [391, 132] width 29 height 10
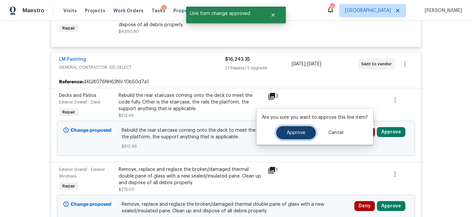
click at [294, 134] on span "Approve" at bounding box center [296, 132] width 19 height 5
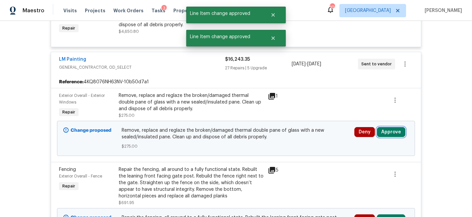
drag, startPoint x: 399, startPoint y: 126, endPoint x: 383, endPoint y: 126, distance: 16.3
click at [399, 127] on button "Approve" at bounding box center [391, 132] width 29 height 10
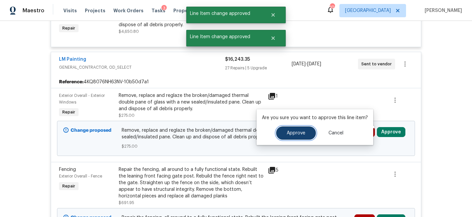
click at [300, 131] on span "Approve" at bounding box center [296, 133] width 19 height 5
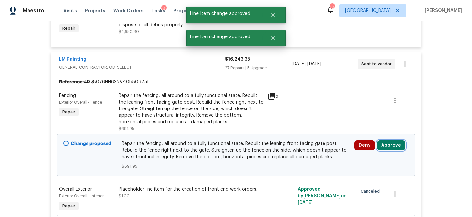
click at [391, 140] on button "Approve" at bounding box center [391, 145] width 29 height 10
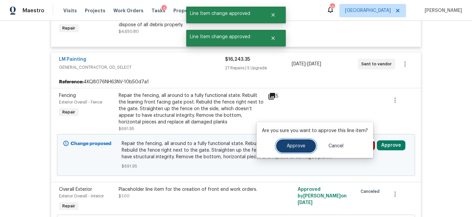
click at [299, 143] on button "Approve" at bounding box center [296, 145] width 40 height 13
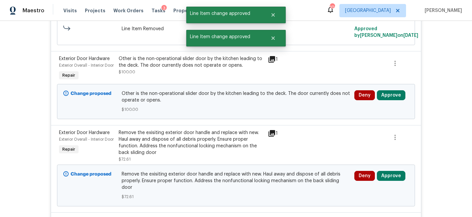
scroll to position [492, 0]
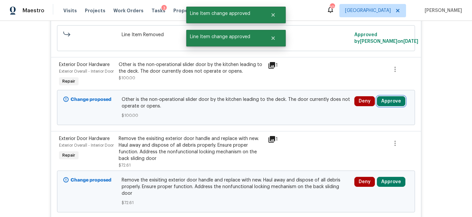
click at [393, 101] on button "Approve" at bounding box center [391, 101] width 29 height 10
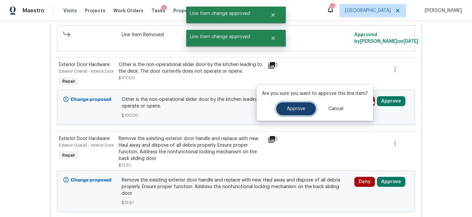
click at [302, 106] on span "Approve" at bounding box center [296, 108] width 19 height 5
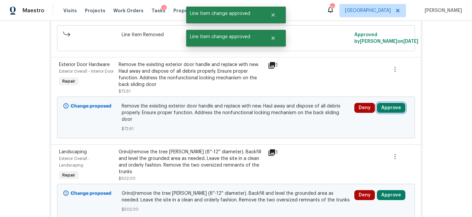
click at [393, 103] on button "Approve" at bounding box center [391, 108] width 29 height 10
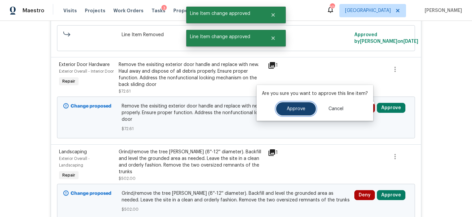
click at [298, 112] on button "Approve" at bounding box center [296, 108] width 40 height 13
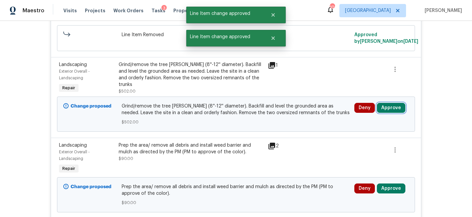
drag, startPoint x: 394, startPoint y: 102, endPoint x: 379, endPoint y: 102, distance: 15.6
click at [394, 103] on button "Approve" at bounding box center [391, 108] width 29 height 10
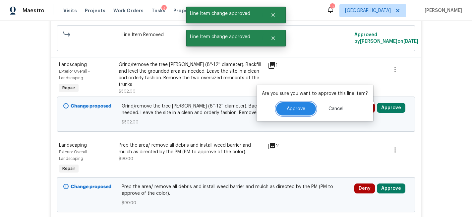
click at [297, 108] on span "Approve" at bounding box center [296, 108] width 19 height 5
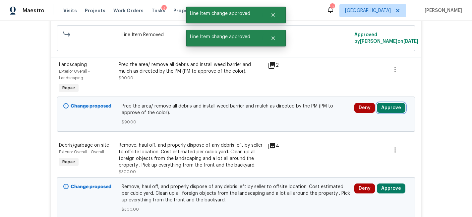
click at [393, 103] on button "Approve" at bounding box center [391, 108] width 29 height 10
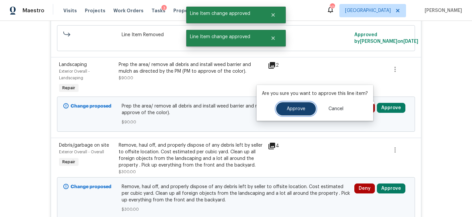
click at [302, 108] on span "Approve" at bounding box center [296, 108] width 19 height 5
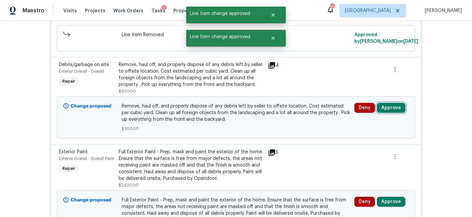
click at [392, 105] on button "Approve" at bounding box center [391, 108] width 29 height 10
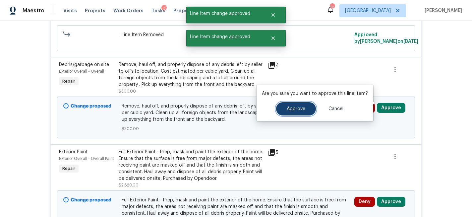
click at [301, 110] on span "Approve" at bounding box center [296, 108] width 19 height 5
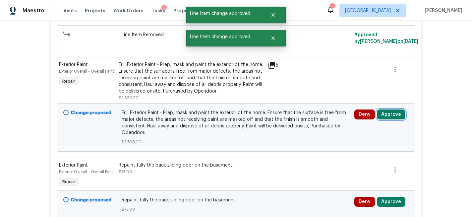
click at [391, 109] on button "Approve" at bounding box center [391, 114] width 29 height 10
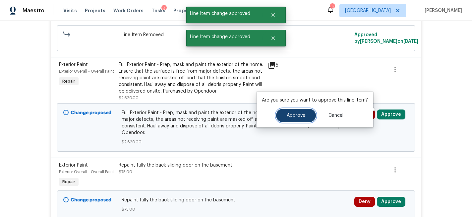
click at [290, 112] on button "Approve" at bounding box center [296, 115] width 40 height 13
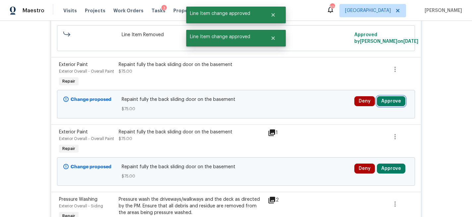
click at [393, 96] on button "Approve" at bounding box center [391, 101] width 29 height 10
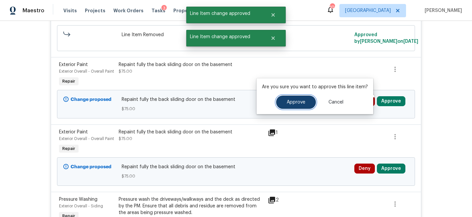
click at [307, 103] on button "Approve" at bounding box center [296, 102] width 40 height 13
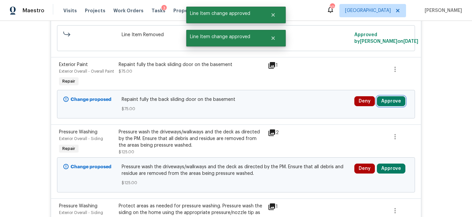
click at [392, 96] on button "Approve" at bounding box center [391, 101] width 29 height 10
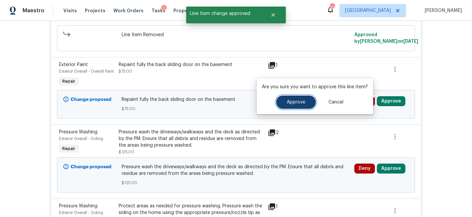
click at [294, 101] on span "Approve" at bounding box center [296, 102] width 19 height 5
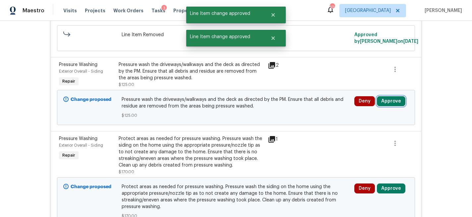
click at [393, 98] on button "Approve" at bounding box center [391, 101] width 29 height 10
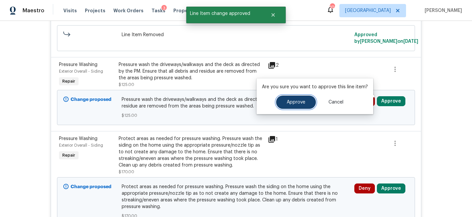
click at [287, 104] on span "Approve" at bounding box center [296, 102] width 19 height 5
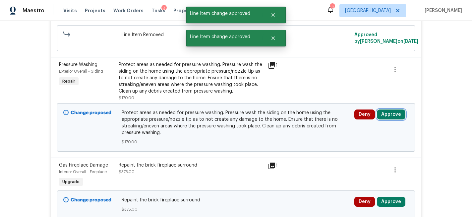
click at [387, 109] on button "Approve" at bounding box center [391, 114] width 29 height 10
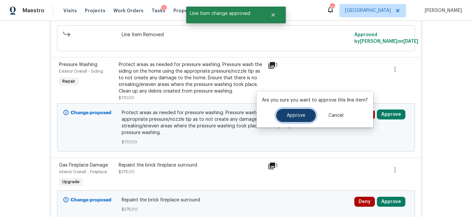
click at [301, 112] on button "Approve" at bounding box center [296, 115] width 40 height 13
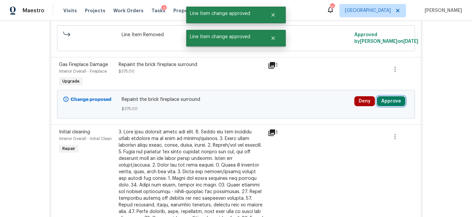
click at [392, 98] on button "Approve" at bounding box center [391, 101] width 29 height 10
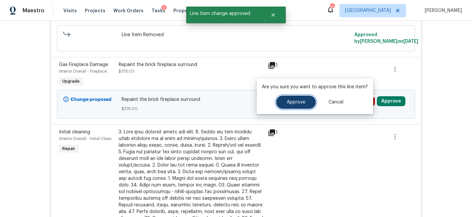
click at [297, 102] on span "Approve" at bounding box center [296, 102] width 19 height 5
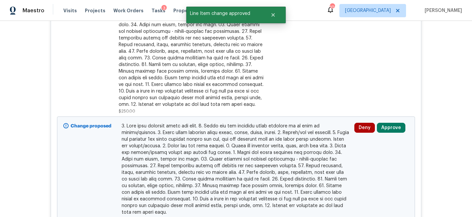
scroll to position [584, 0]
click at [383, 124] on button "Approve" at bounding box center [391, 128] width 29 height 10
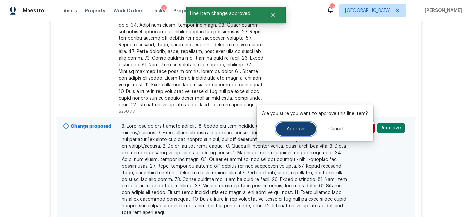
click at [302, 125] on button "Approve" at bounding box center [296, 128] width 40 height 13
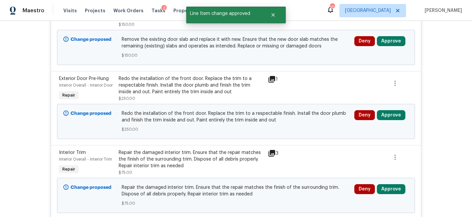
scroll to position [530, 0]
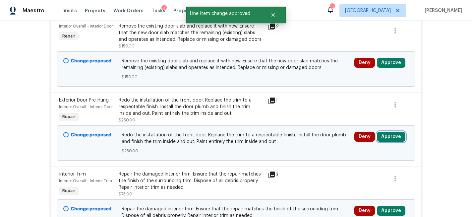
drag, startPoint x: 388, startPoint y: 132, endPoint x: 384, endPoint y: 131, distance: 4.0
click at [388, 132] on button "Approve" at bounding box center [391, 137] width 29 height 10
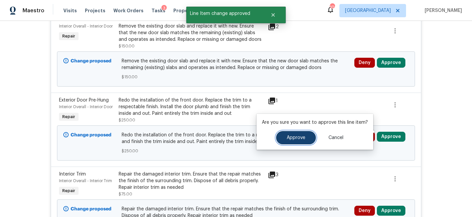
click at [310, 135] on button "Approve" at bounding box center [296, 137] width 40 height 13
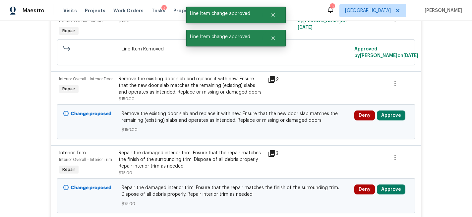
scroll to position [462, 0]
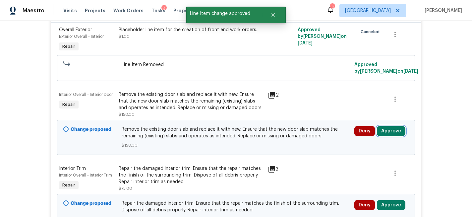
click at [386, 126] on button "Approve" at bounding box center [391, 131] width 29 height 10
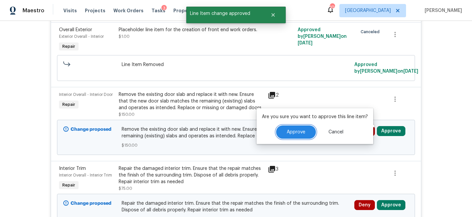
click at [298, 129] on button "Approve" at bounding box center [296, 131] width 40 height 13
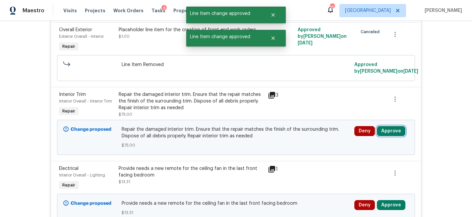
click at [391, 126] on button "Approve" at bounding box center [391, 131] width 29 height 10
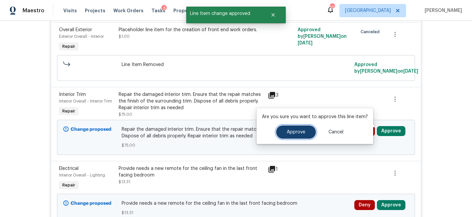
click at [300, 133] on span "Approve" at bounding box center [296, 132] width 19 height 5
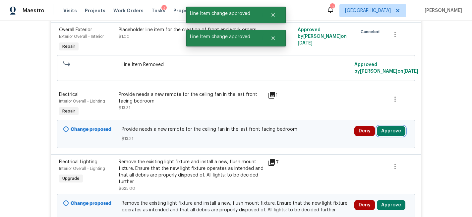
click at [392, 127] on button "Approve" at bounding box center [391, 131] width 29 height 10
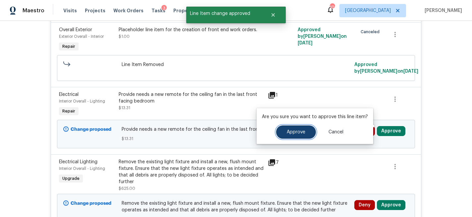
click at [294, 130] on span "Approve" at bounding box center [296, 132] width 19 height 5
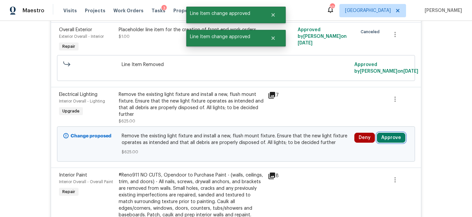
click at [391, 133] on button "Approve" at bounding box center [391, 138] width 29 height 10
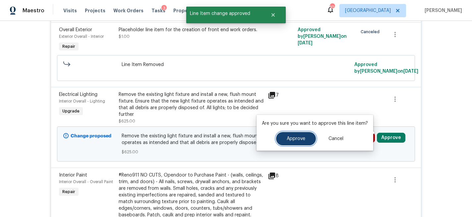
click at [303, 138] on span "Approve" at bounding box center [296, 138] width 19 height 5
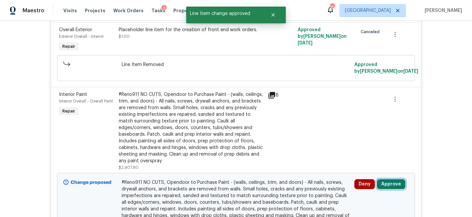
click at [393, 179] on button "Approve" at bounding box center [391, 184] width 29 height 10
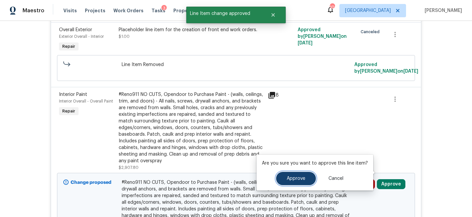
click at [299, 175] on button "Approve" at bounding box center [296, 178] width 40 height 13
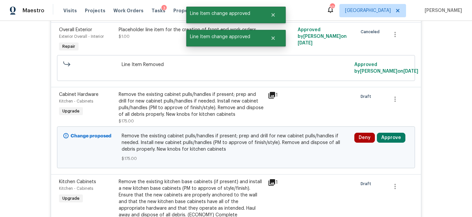
scroll to position [511, 0]
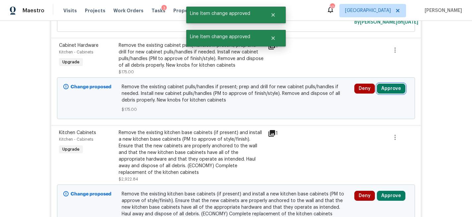
drag, startPoint x: 396, startPoint y: 85, endPoint x: 379, endPoint y: 86, distance: 16.9
click at [396, 85] on button "Approve" at bounding box center [391, 89] width 29 height 10
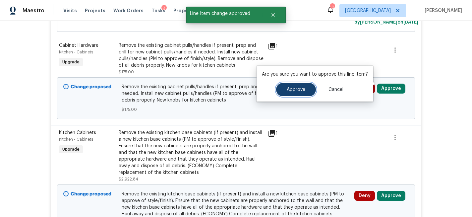
click at [298, 91] on span "Approve" at bounding box center [296, 89] width 19 height 5
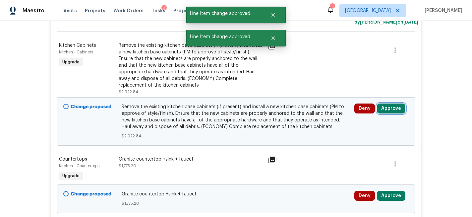
drag, startPoint x: 391, startPoint y: 102, endPoint x: 379, endPoint y: 102, distance: 11.9
click at [391, 104] on button "Approve" at bounding box center [391, 109] width 29 height 10
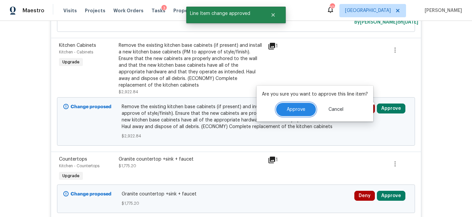
click at [303, 107] on span "Approve" at bounding box center [296, 109] width 19 height 5
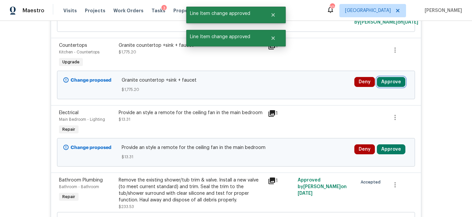
click at [396, 77] on button "Approve" at bounding box center [391, 82] width 29 height 10
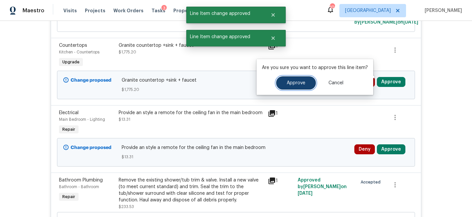
click at [283, 81] on button "Approve" at bounding box center [296, 82] width 40 height 13
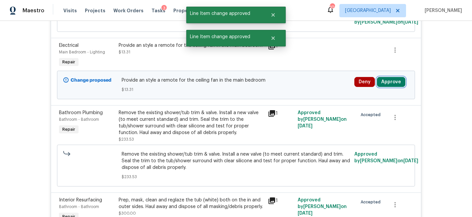
click at [392, 78] on button "Approve" at bounding box center [391, 82] width 29 height 10
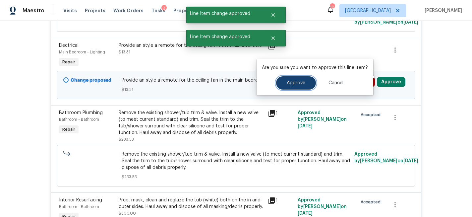
click at [293, 84] on span "Approve" at bounding box center [296, 83] width 19 height 5
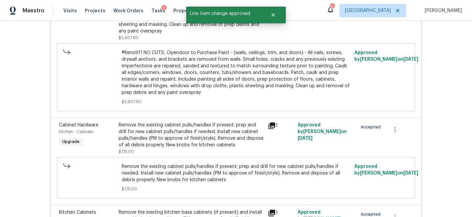
scroll to position [3360, 0]
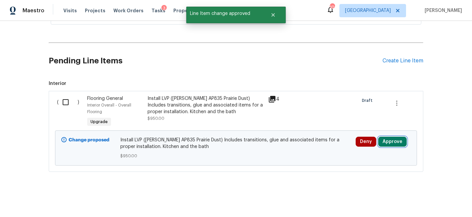
click at [397, 143] on button "Approve" at bounding box center [393, 142] width 29 height 10
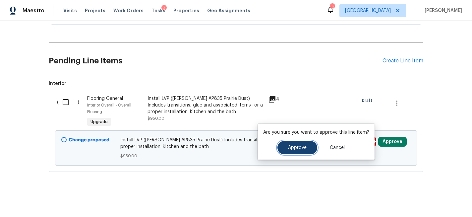
click at [298, 146] on span "Approve" at bounding box center [297, 147] width 19 height 5
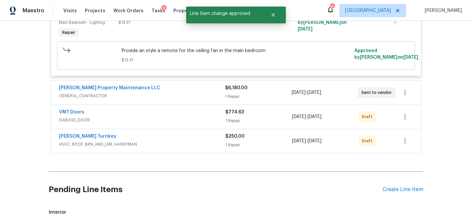
scroll to position [3224, 0]
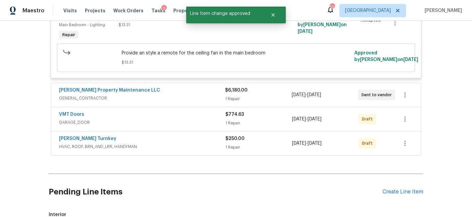
click at [283, 101] on div "1 Repair" at bounding box center [258, 99] width 66 height 7
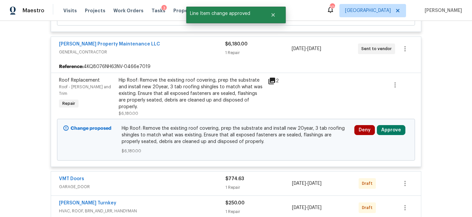
scroll to position [3273, 0]
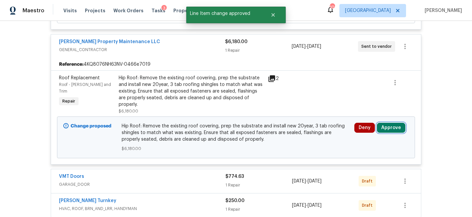
drag, startPoint x: 385, startPoint y: 124, endPoint x: 375, endPoint y: 124, distance: 10.6
click at [384, 124] on button "Approve" at bounding box center [391, 128] width 29 height 10
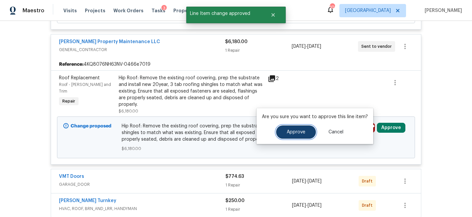
click at [297, 130] on span "Approve" at bounding box center [296, 132] width 19 height 5
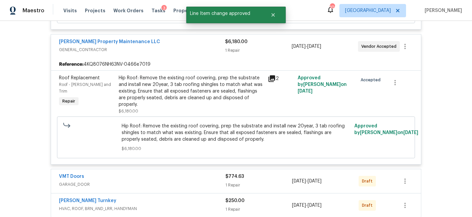
click at [272, 179] on div "$774.63 1 Repair" at bounding box center [259, 181] width 67 height 16
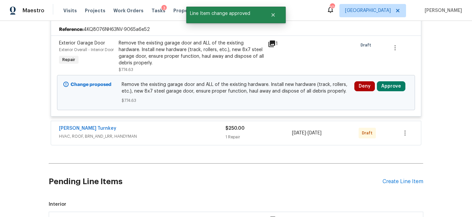
scroll to position [3443, 0]
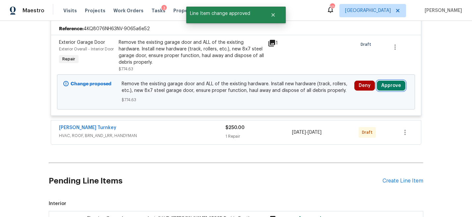
drag, startPoint x: 401, startPoint y: 84, endPoint x: 389, endPoint y: 85, distance: 12.0
click at [399, 84] on button "Approve" at bounding box center [391, 86] width 29 height 10
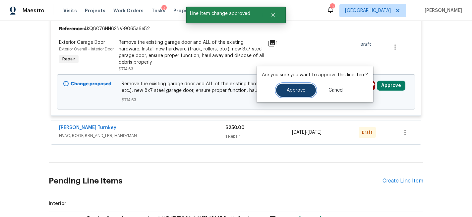
click at [304, 92] on button "Approve" at bounding box center [296, 90] width 40 height 13
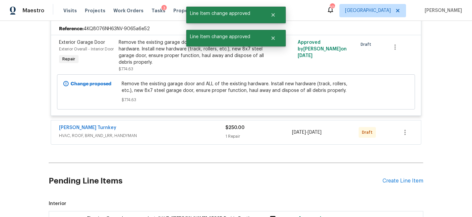
click at [262, 131] on div "$250.00 1 Repair" at bounding box center [259, 132] width 67 height 16
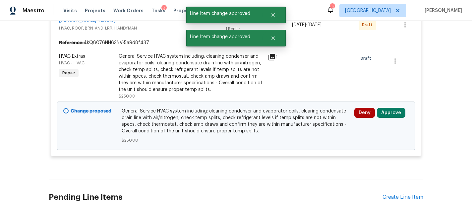
scroll to position [3552, 0]
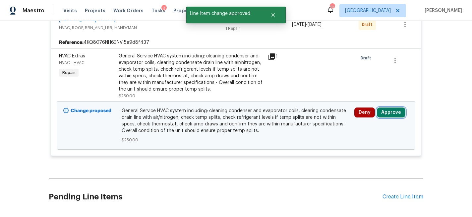
drag, startPoint x: 394, startPoint y: 110, endPoint x: 376, endPoint y: 111, distance: 17.9
click at [393, 110] on button "Approve" at bounding box center [391, 112] width 29 height 10
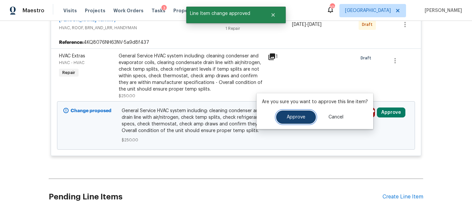
click at [299, 117] on span "Approve" at bounding box center [296, 117] width 19 height 5
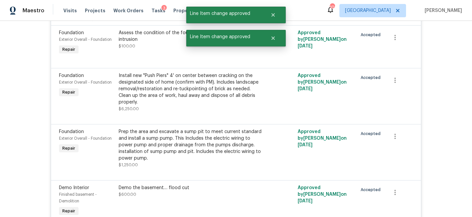
scroll to position [0, 0]
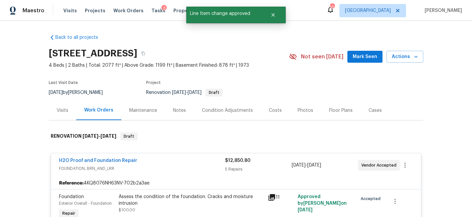
drag, startPoint x: 276, startPoint y: 108, endPoint x: 281, endPoint y: 106, distance: 5.1
click at [276, 108] on div "Costs" at bounding box center [275, 110] width 13 height 7
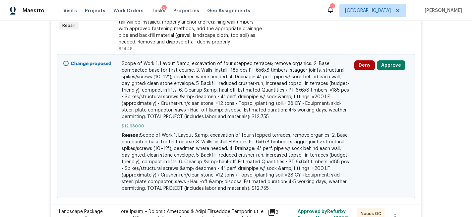
scroll to position [189, 0]
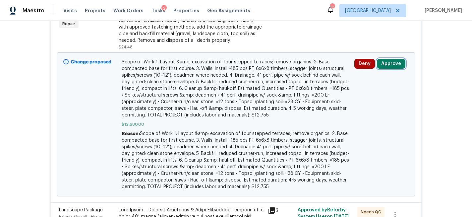
click at [388, 62] on button "Approve" at bounding box center [391, 64] width 29 height 10
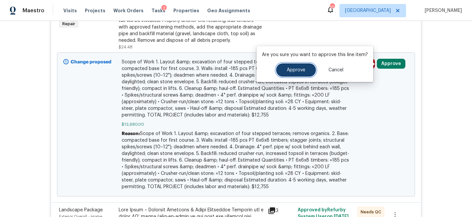
click at [296, 71] on span "Approve" at bounding box center [296, 70] width 19 height 5
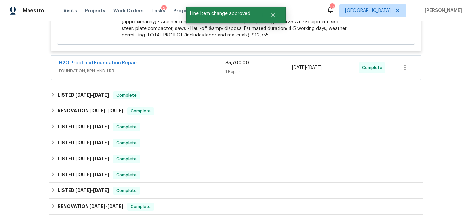
scroll to position [536, 0]
drag, startPoint x: 271, startPoint y: 62, endPoint x: 267, endPoint y: 71, distance: 9.6
click at [271, 62] on div "$5,700.00 1 Repair" at bounding box center [259, 68] width 67 height 16
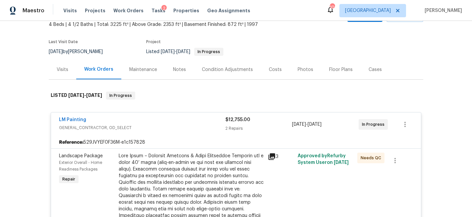
scroll to position [0, 0]
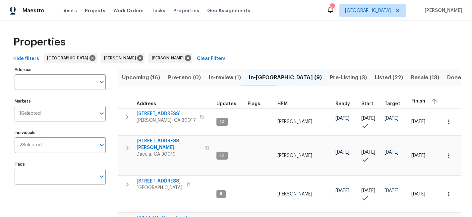
scroll to position [16, 0]
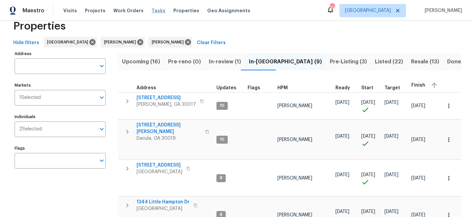
click at [152, 12] on span "Tasks" at bounding box center [159, 10] width 14 height 5
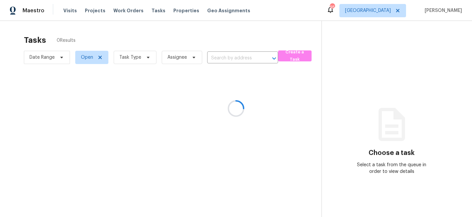
click at [149, 56] on div at bounding box center [236, 108] width 472 height 217
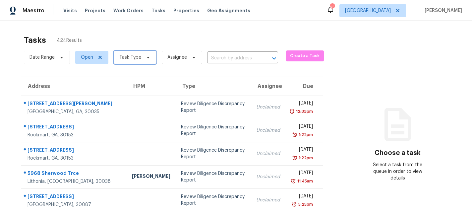
click at [147, 58] on icon at bounding box center [148, 57] width 5 height 5
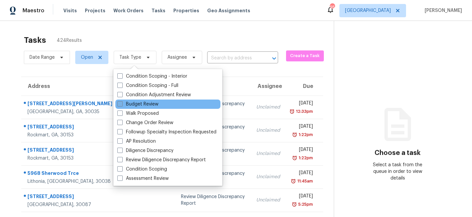
click at [118, 103] on span at bounding box center [119, 103] width 5 height 5
click at [118, 103] on input "Budget Review" at bounding box center [119, 103] width 4 height 4
checkbox input "true"
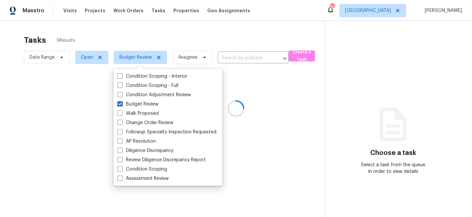
click at [156, 31] on div at bounding box center [236, 108] width 472 height 217
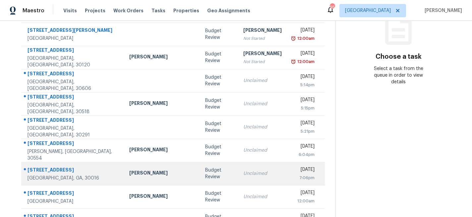
scroll to position [99, 0]
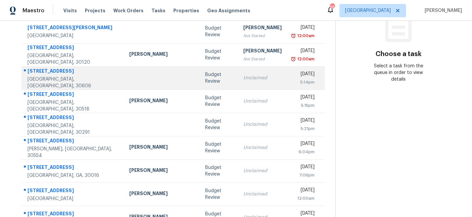
click at [200, 82] on td "Budget Review" at bounding box center [219, 77] width 38 height 23
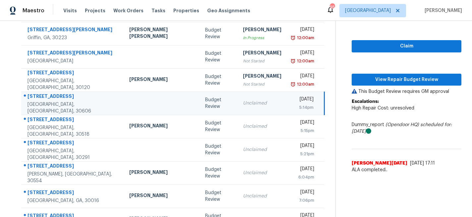
scroll to position [66, 0]
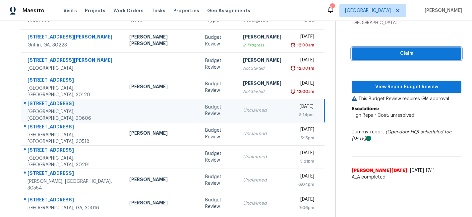
click at [377, 55] on span "Claim" at bounding box center [406, 53] width 99 height 8
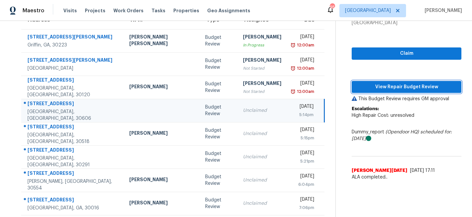
click at [373, 84] on span "View Repair Budget Review" at bounding box center [406, 87] width 99 height 8
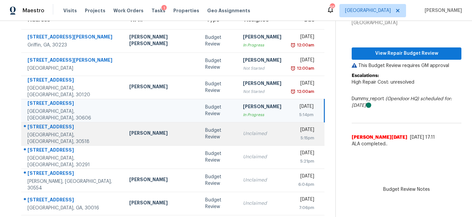
click at [200, 140] on td "Budget Review" at bounding box center [219, 133] width 38 height 23
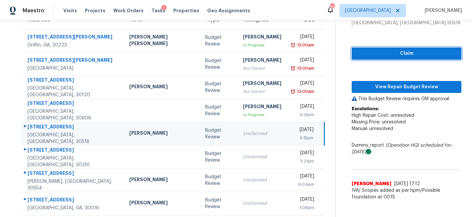
click at [384, 54] on span "Claim" at bounding box center [406, 53] width 99 height 8
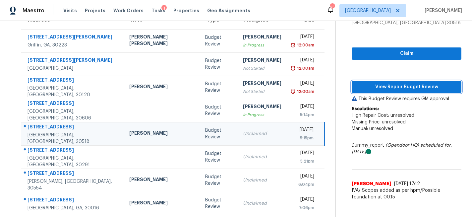
click at [375, 83] on span "View Repair Budget Review" at bounding box center [406, 87] width 99 height 8
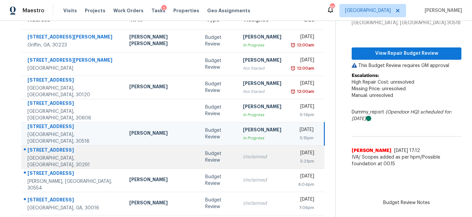
click at [200, 164] on td "Budget Review" at bounding box center [219, 156] width 38 height 23
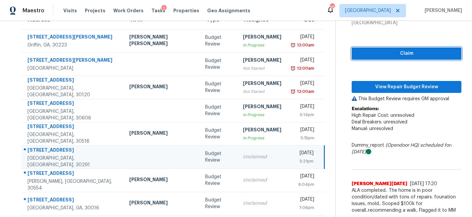
click at [386, 54] on span "Claim" at bounding box center [406, 53] width 99 height 8
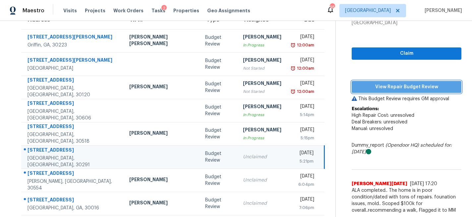
click at [376, 86] on span "View Repair Budget Review" at bounding box center [406, 87] width 99 height 8
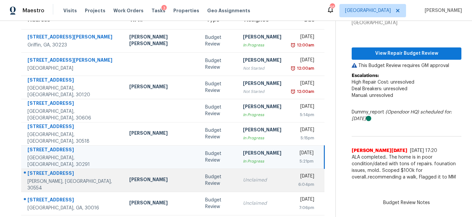
click at [200, 188] on td "Budget Review" at bounding box center [219, 180] width 38 height 23
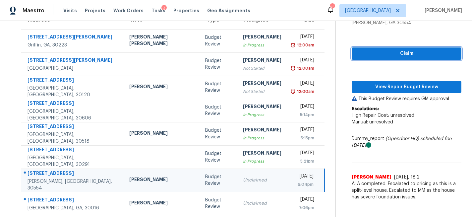
click at [396, 55] on span "Claim" at bounding box center [406, 53] width 99 height 8
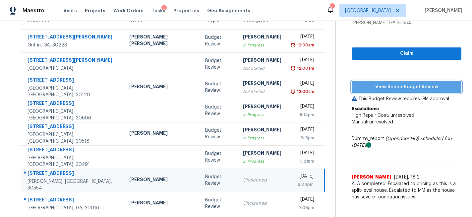
click at [385, 86] on span "View Repair Budget Review" at bounding box center [406, 87] width 99 height 8
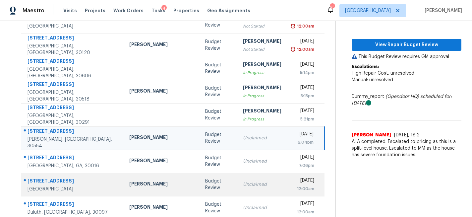
scroll to position [109, 0]
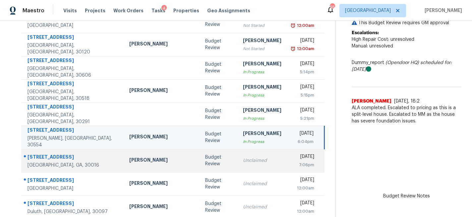
click at [243, 163] on div "Unclaimed" at bounding box center [262, 160] width 38 height 7
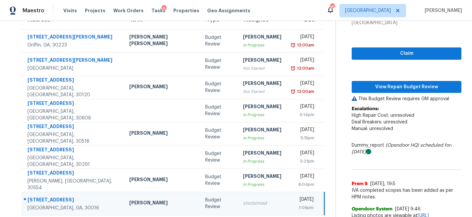
scroll to position [66, 0]
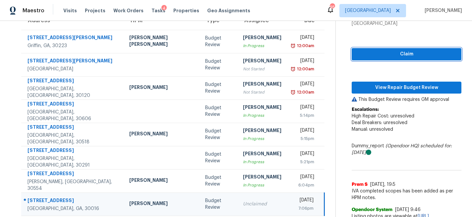
click at [381, 56] on span "Claim" at bounding box center [406, 54] width 99 height 8
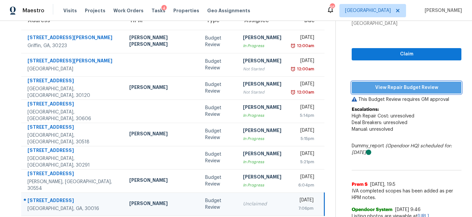
click at [375, 86] on span "View Repair Budget Review" at bounding box center [406, 88] width 99 height 8
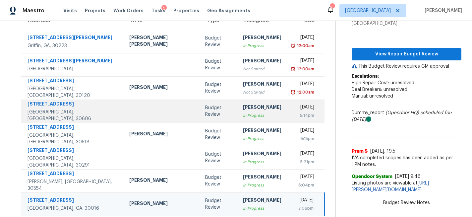
scroll to position [116, 0]
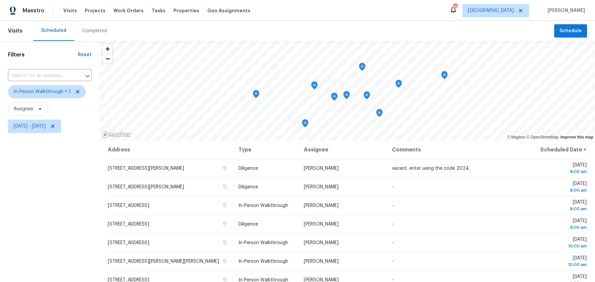
scroll to position [40, 0]
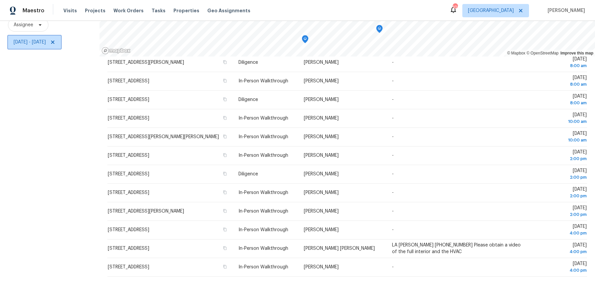
click at [37, 45] on span "[DATE] - [DATE]" at bounding box center [34, 41] width 53 height 13
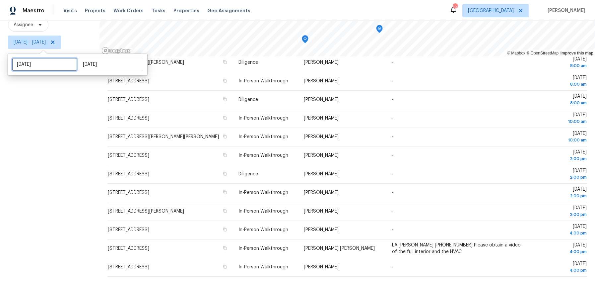
click at [36, 61] on input "[DATE]" at bounding box center [44, 64] width 65 height 13
select select "9"
select select "2025"
select select "10"
select select "2025"
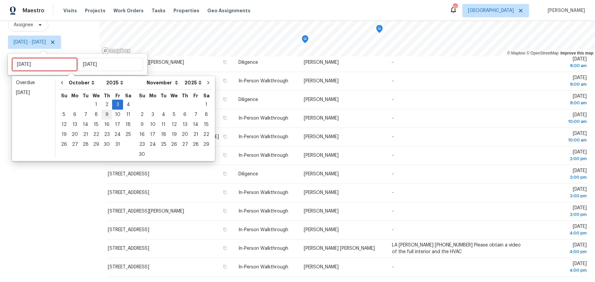
type input "[DATE]"
click at [125, 102] on div "4" at bounding box center [128, 104] width 10 height 9
type input "[DATE]"
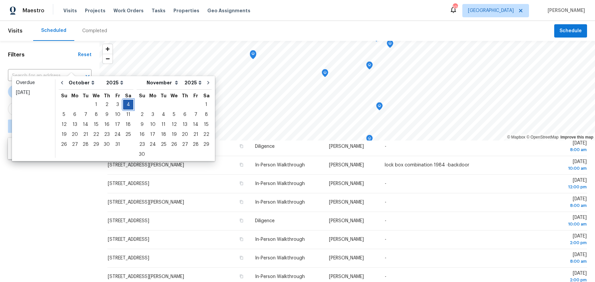
click at [125, 102] on div "4" at bounding box center [128, 104] width 10 height 9
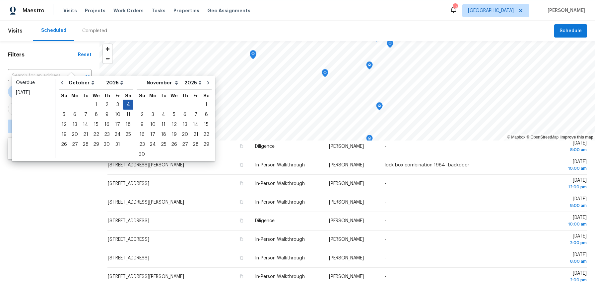
type input "[DATE]"
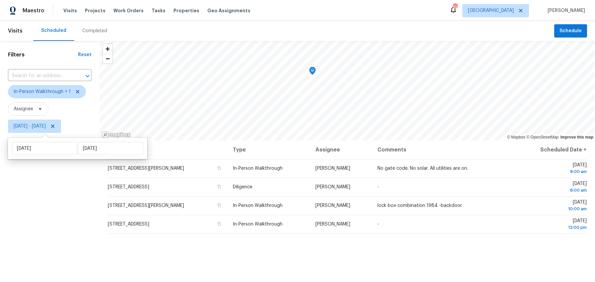
click at [50, 185] on div "Filters Reset ​ In-Person Walkthrough + 1 Assignee [DATE] - [DATE]" at bounding box center [50, 203] width 100 height 325
